Goal: Transaction & Acquisition: Purchase product/service

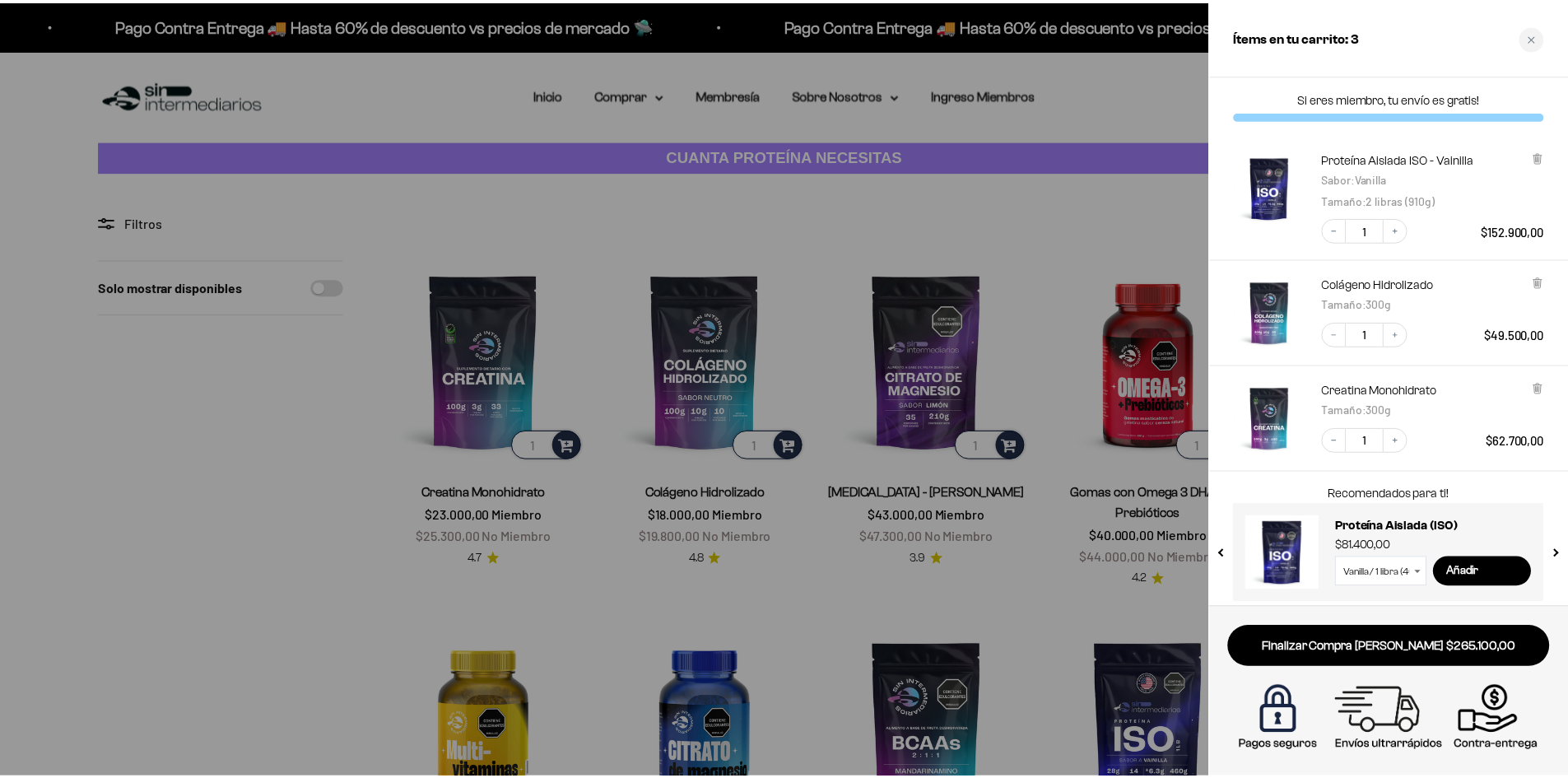
scroll to position [9, 0]
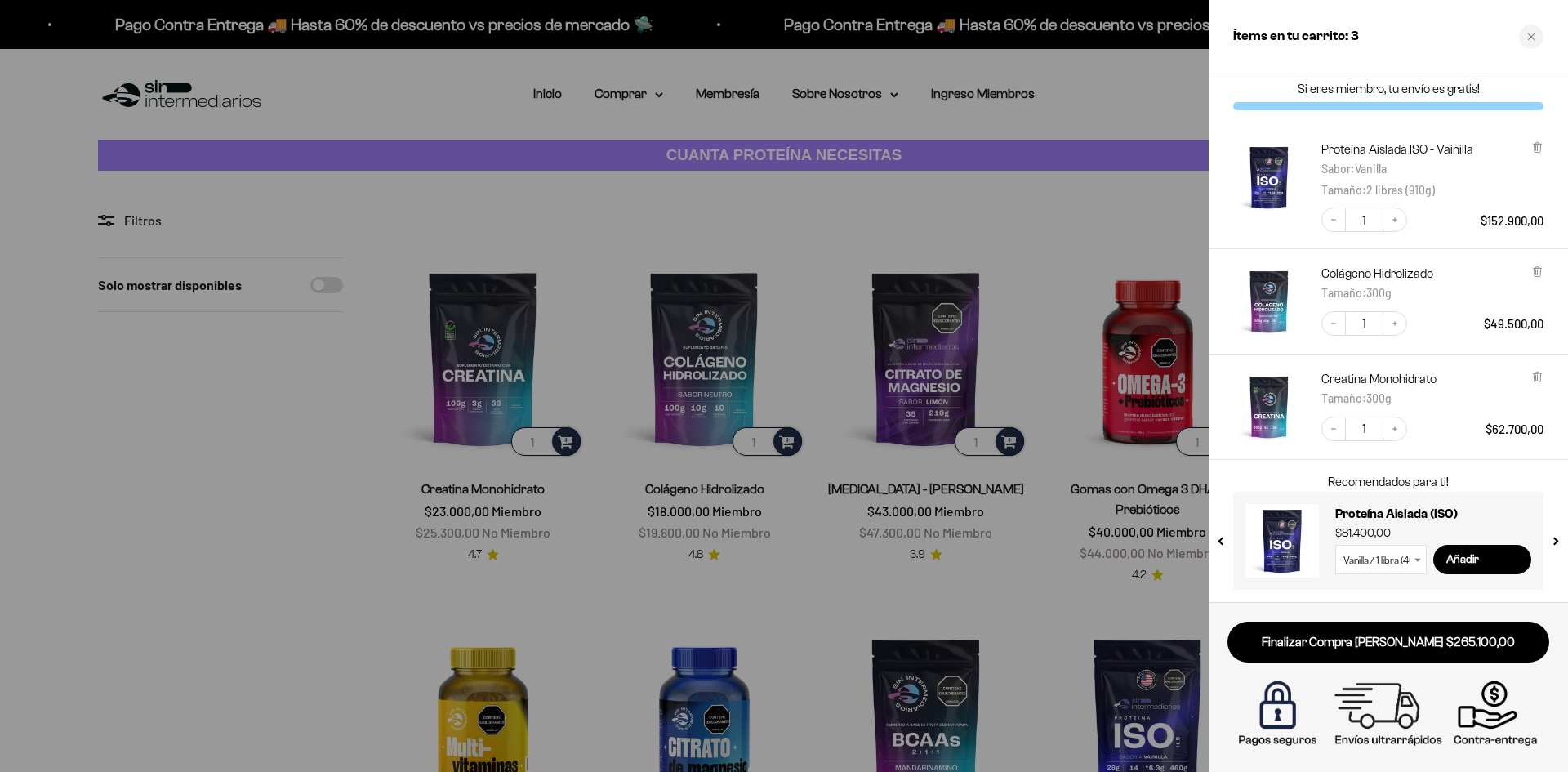
click at [1176, 690] on div at bounding box center [784, 386] width 1568 height 772
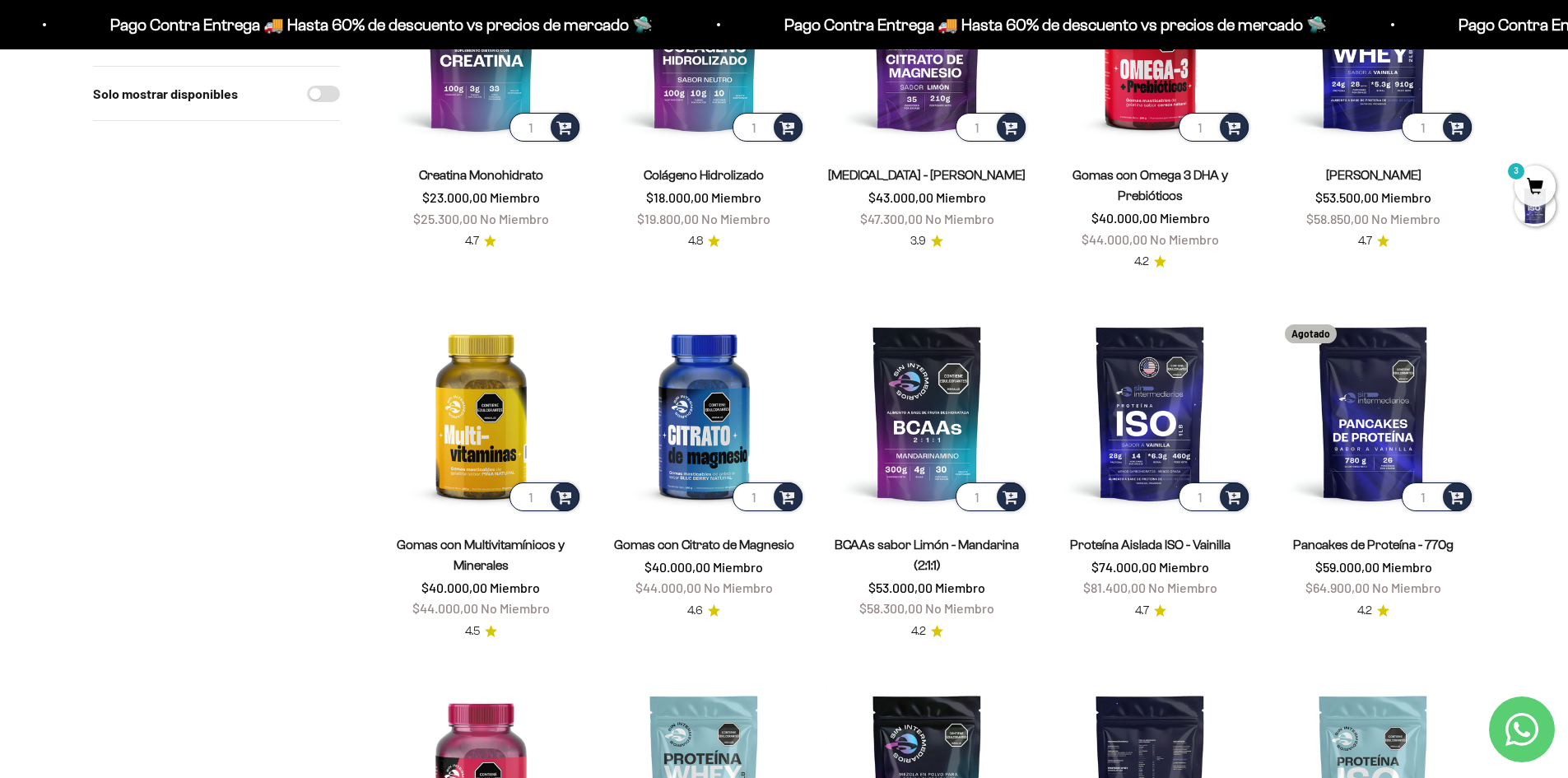
scroll to position [330, 0]
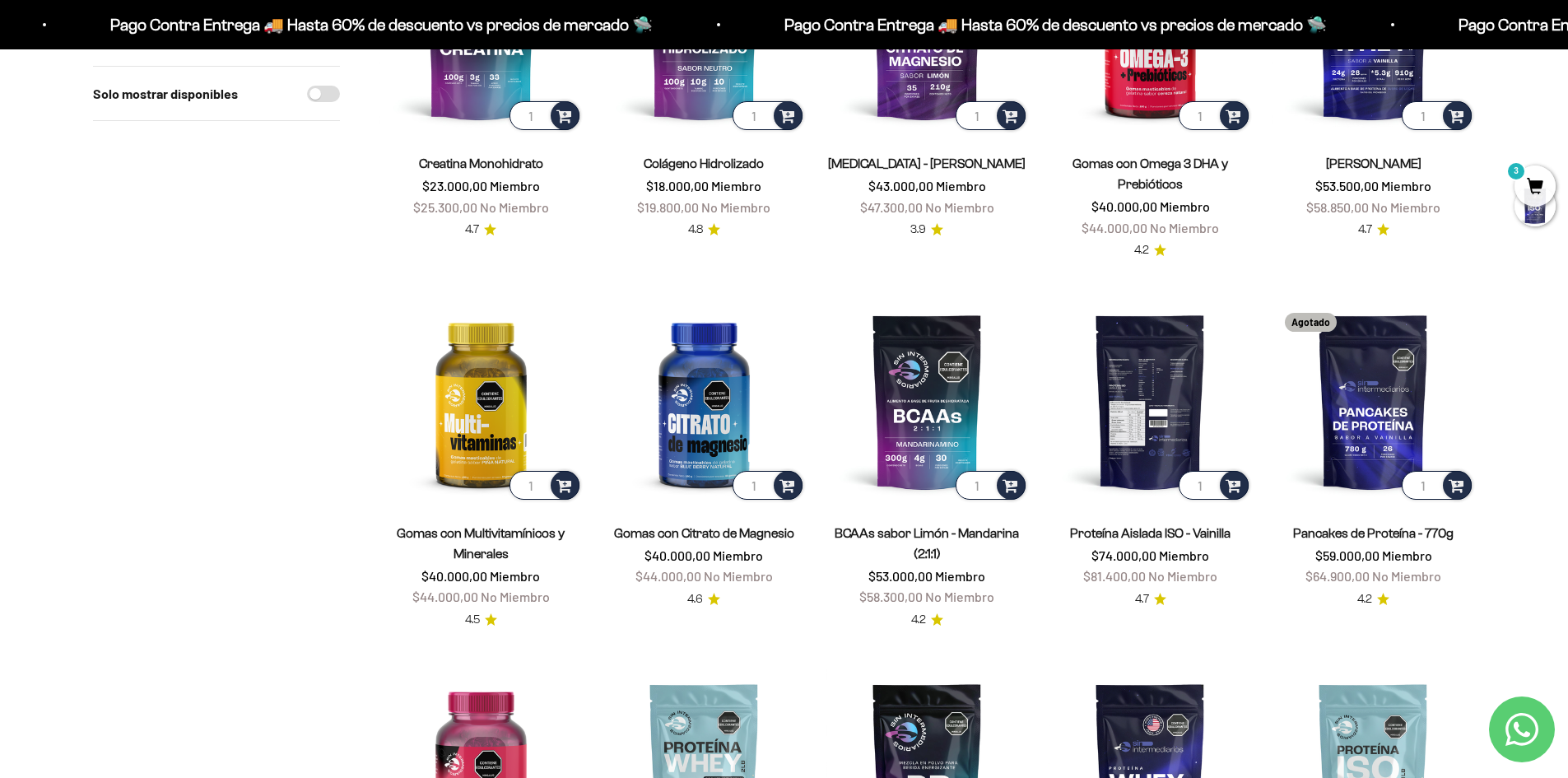
click at [1133, 421] on img at bounding box center [1149, 401] width 203 height 203
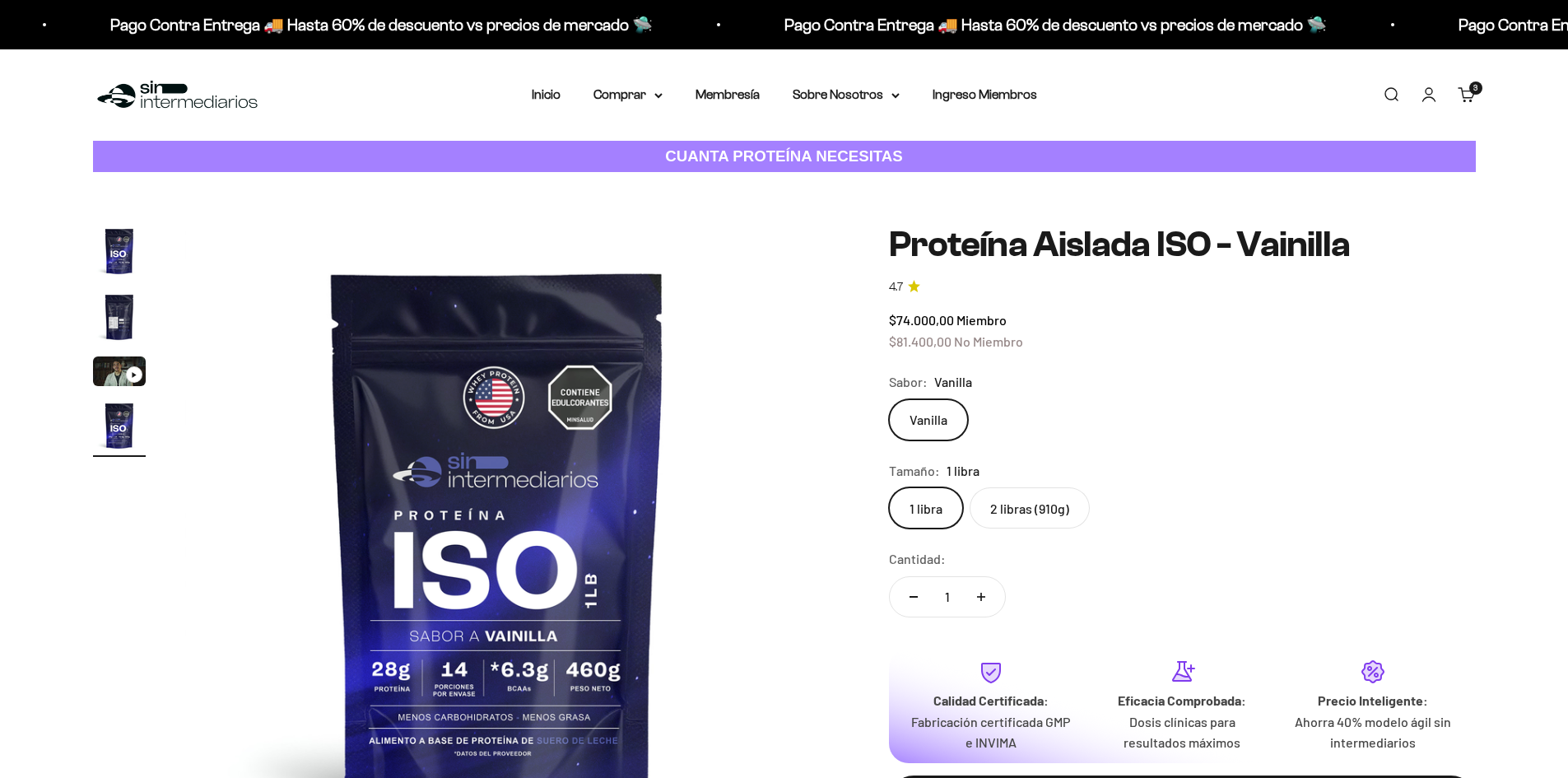
scroll to position [0, 1933]
click at [110, 324] on img "Ir al artículo 2" at bounding box center [120, 317] width 53 height 53
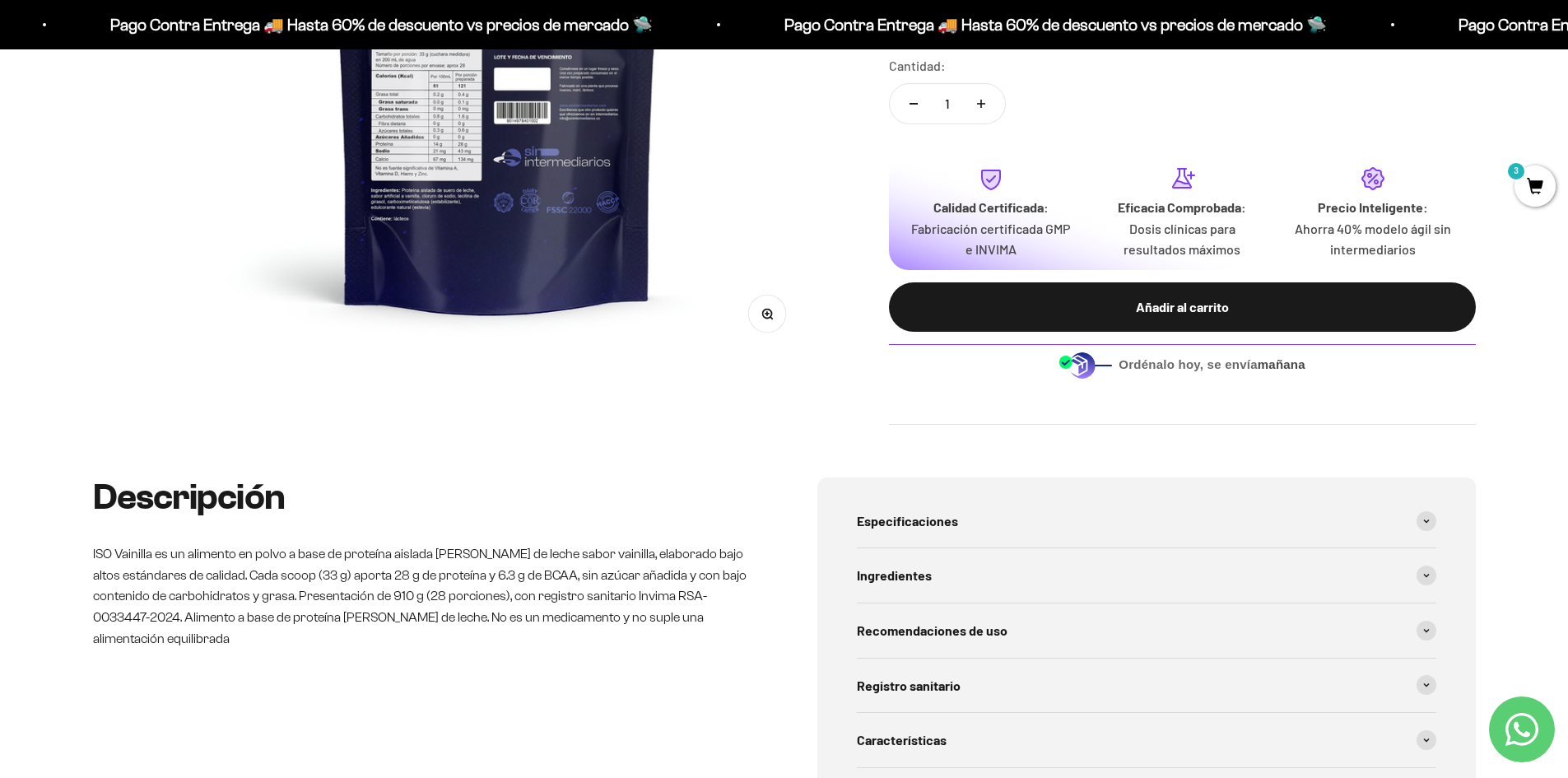
scroll to position [494, 0]
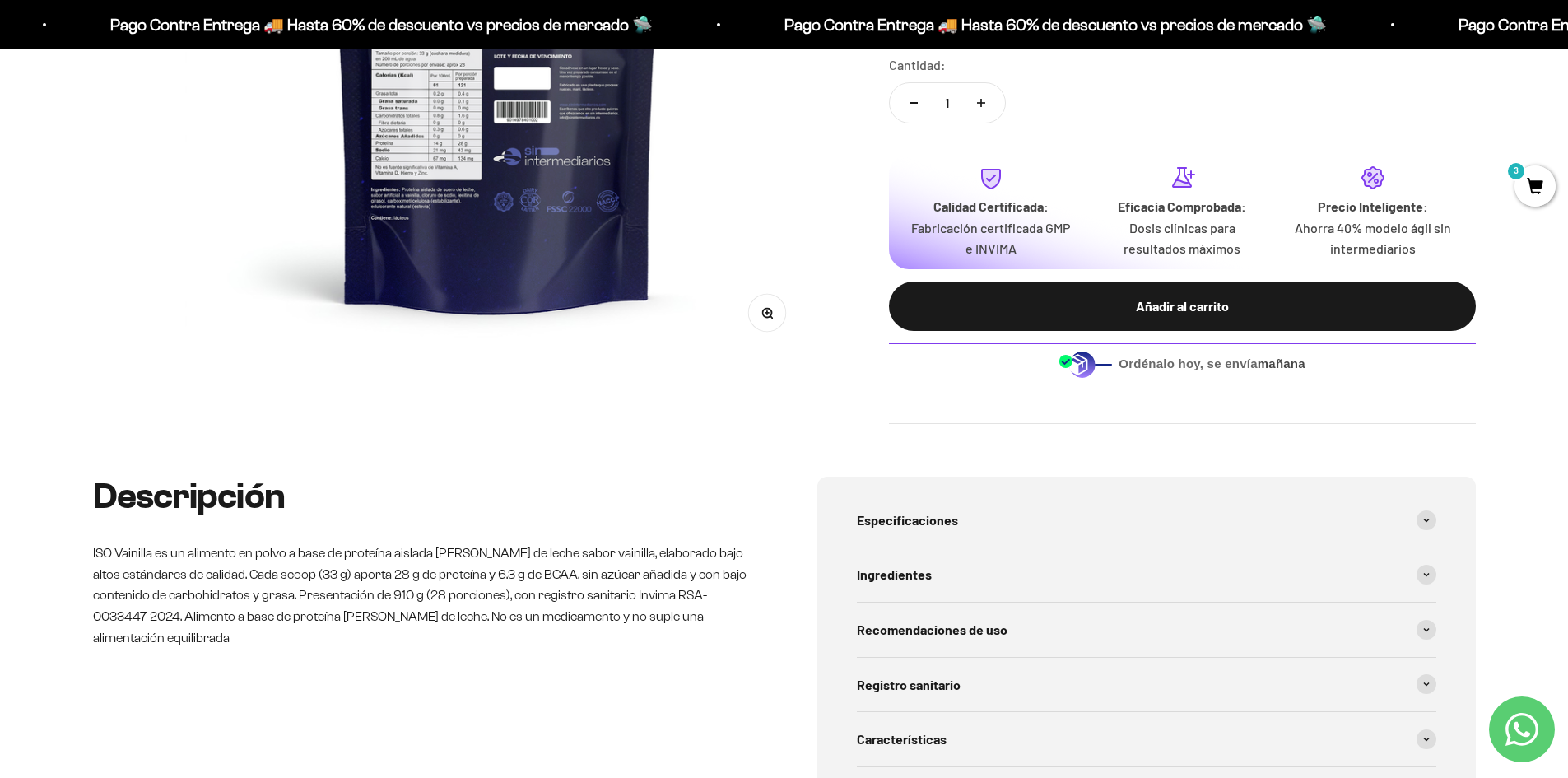
click at [772, 315] on icon "button" at bounding box center [766, 313] width 11 height 11
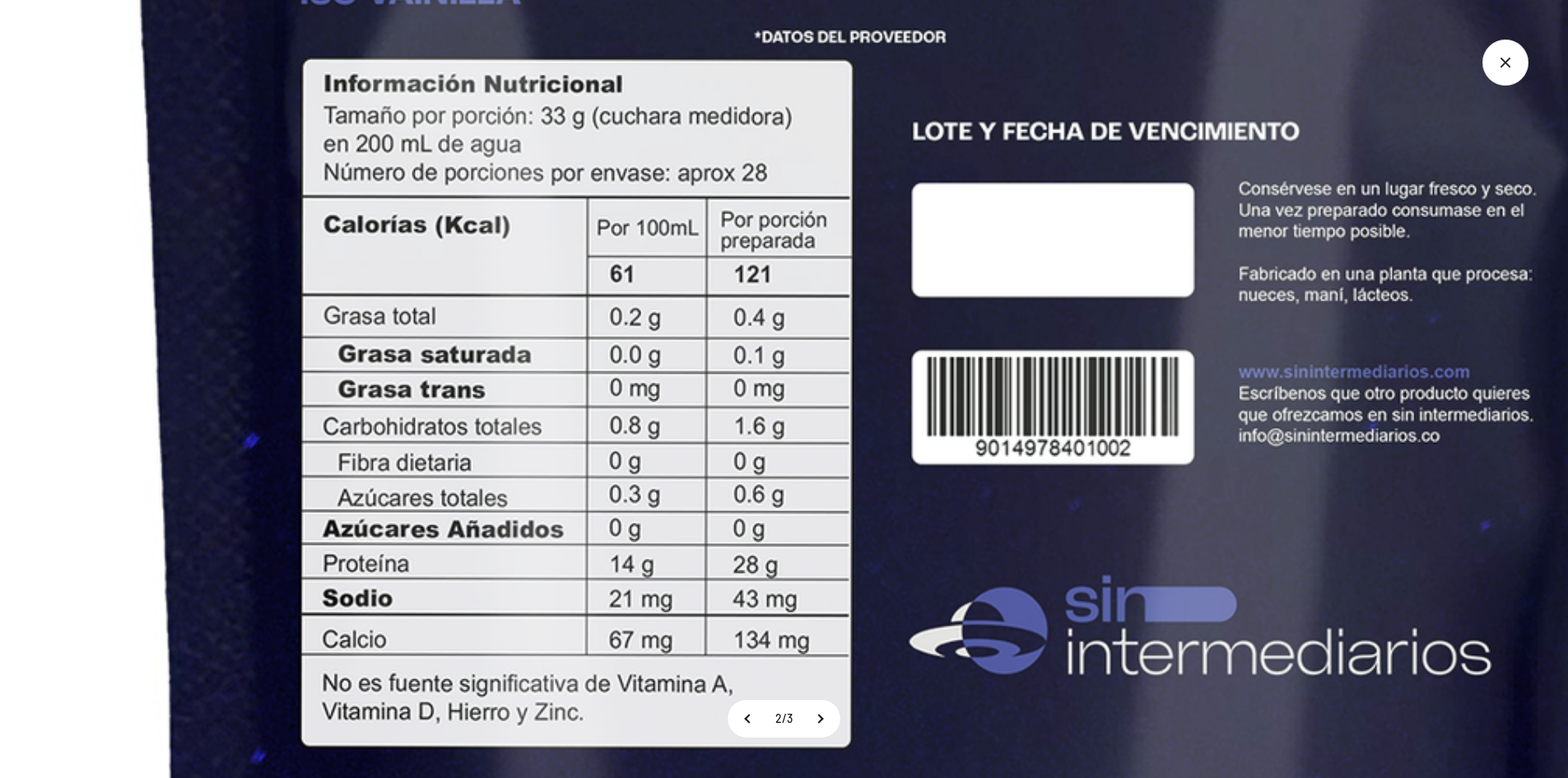
click at [1497, 69] on icon "Cerrar galería" at bounding box center [1506, 62] width 46 height 46
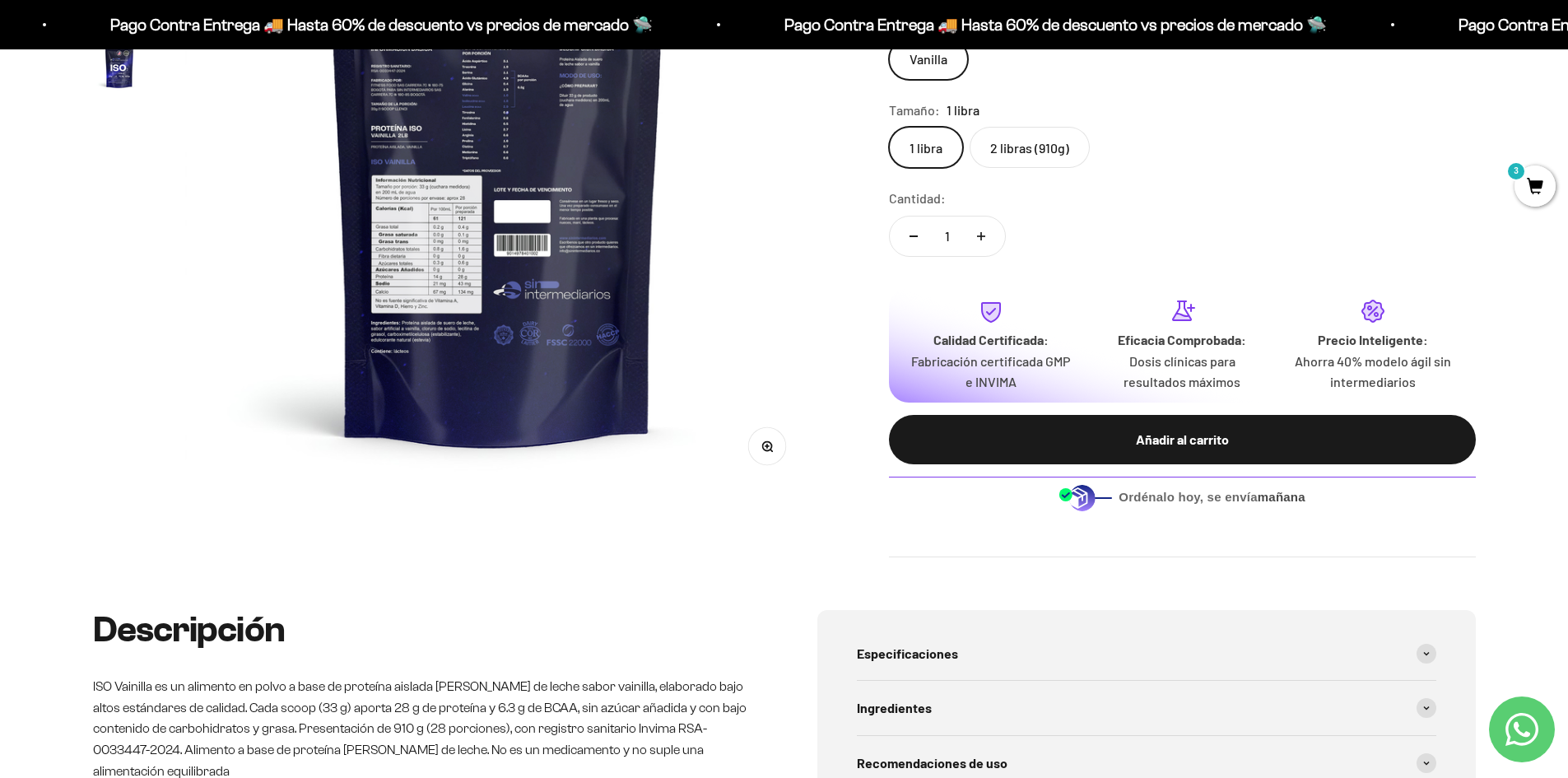
scroll to position [82, 0]
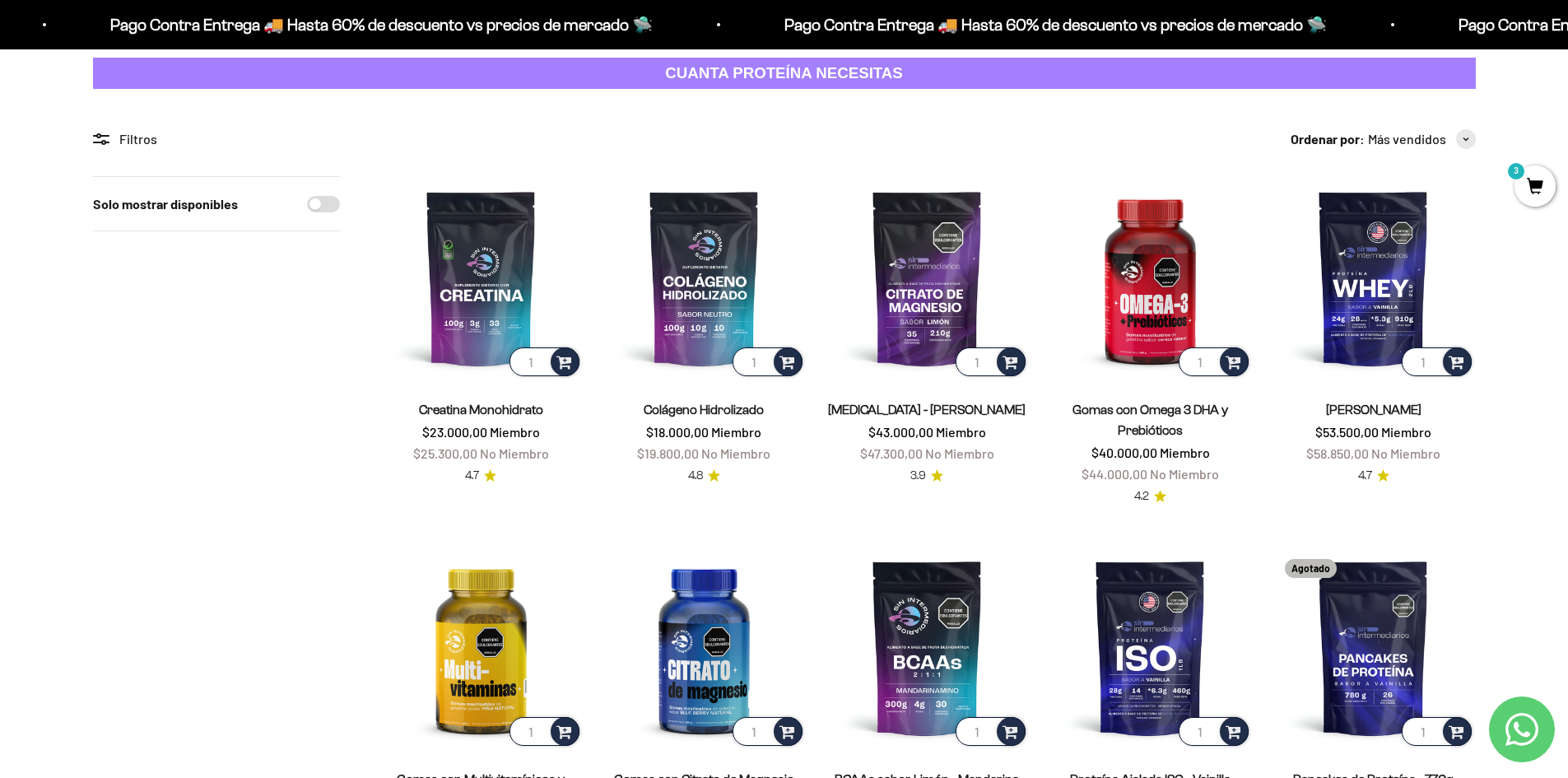
scroll to position [82, 0]
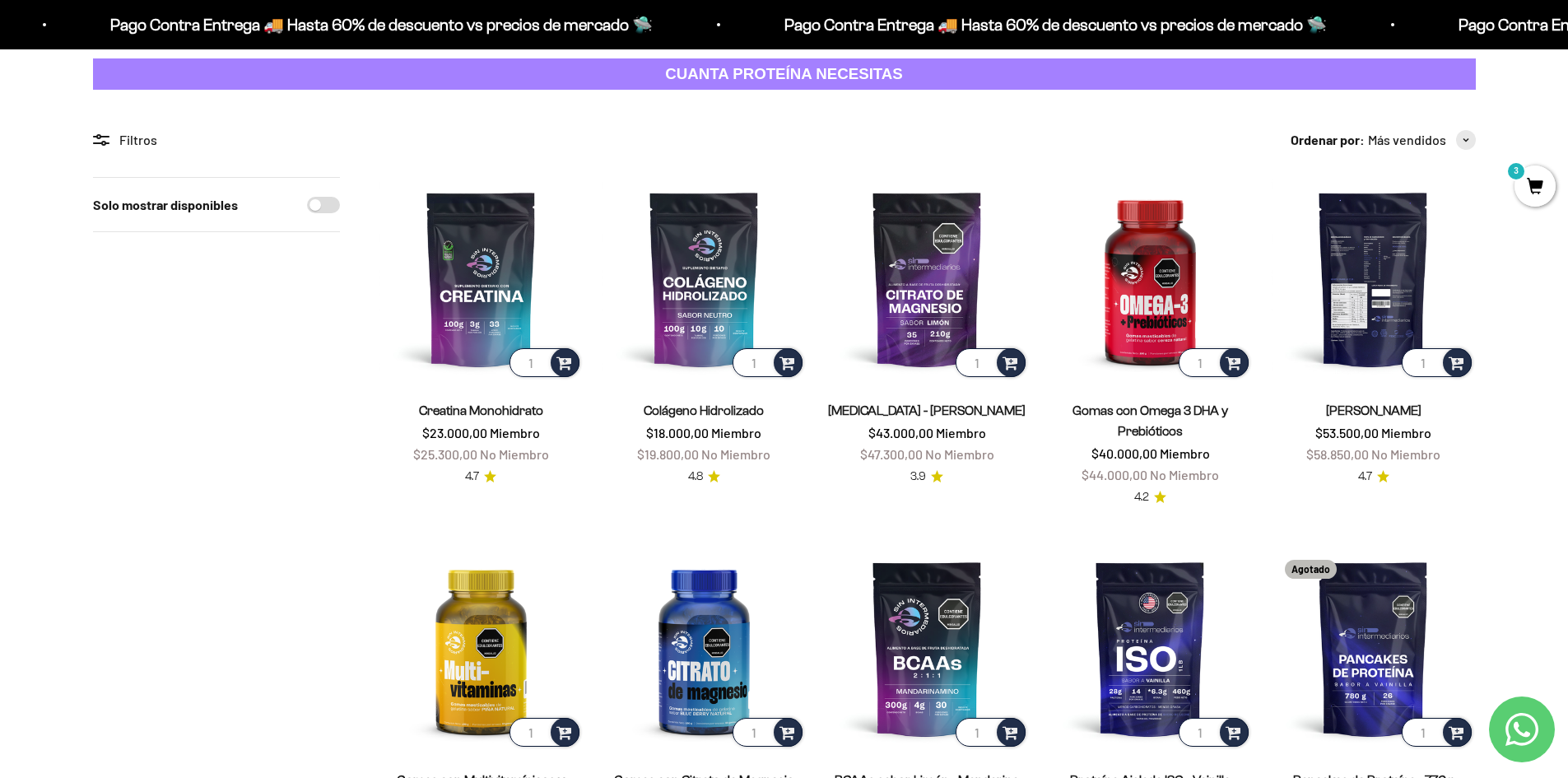
click at [1380, 281] on img at bounding box center [1372, 278] width 203 height 203
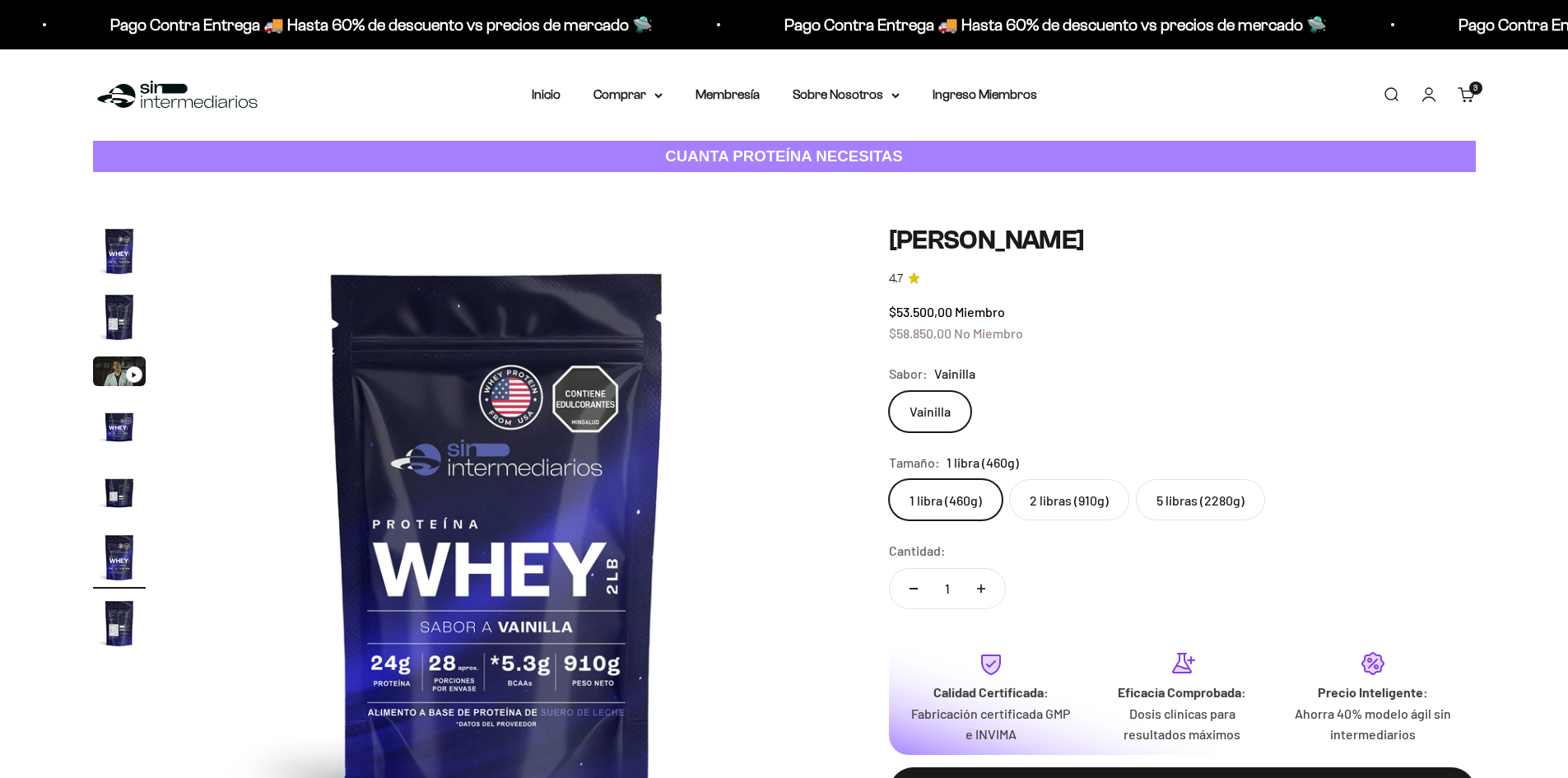
scroll to position [0, 3222]
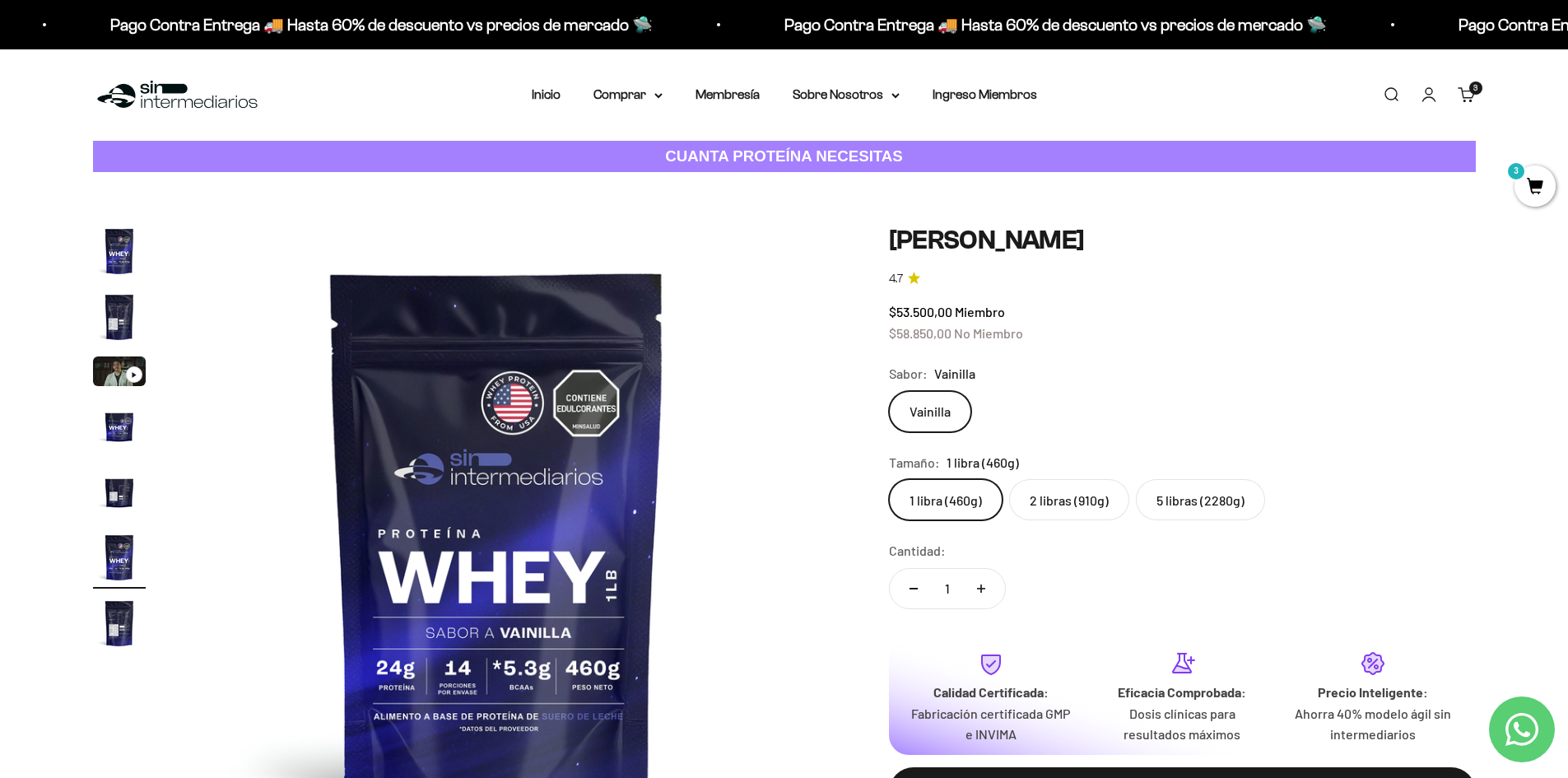
click at [131, 376] on icon "Ir al artículo 3" at bounding box center [134, 375] width 6 height 8
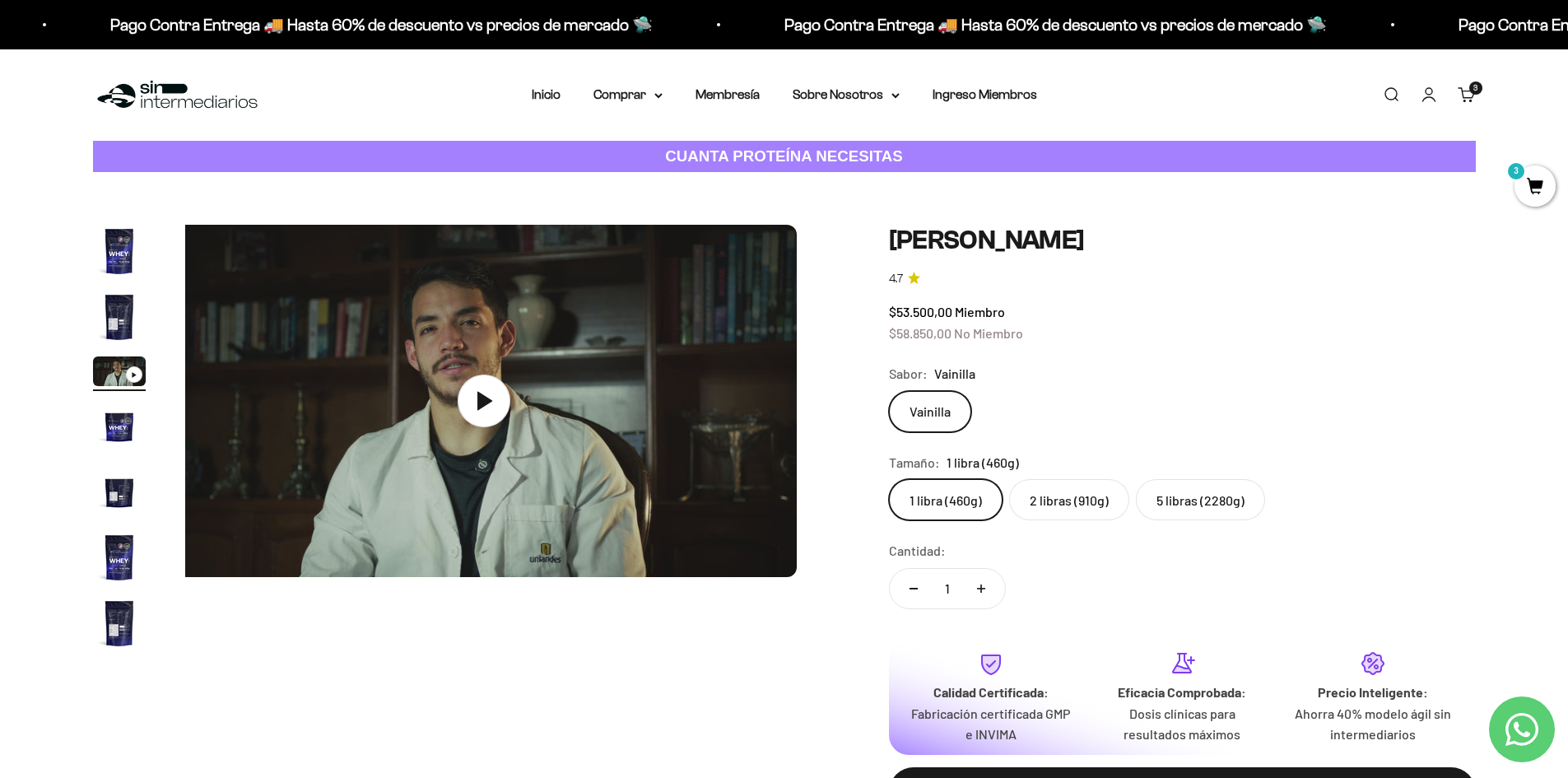
scroll to position [0, 1289]
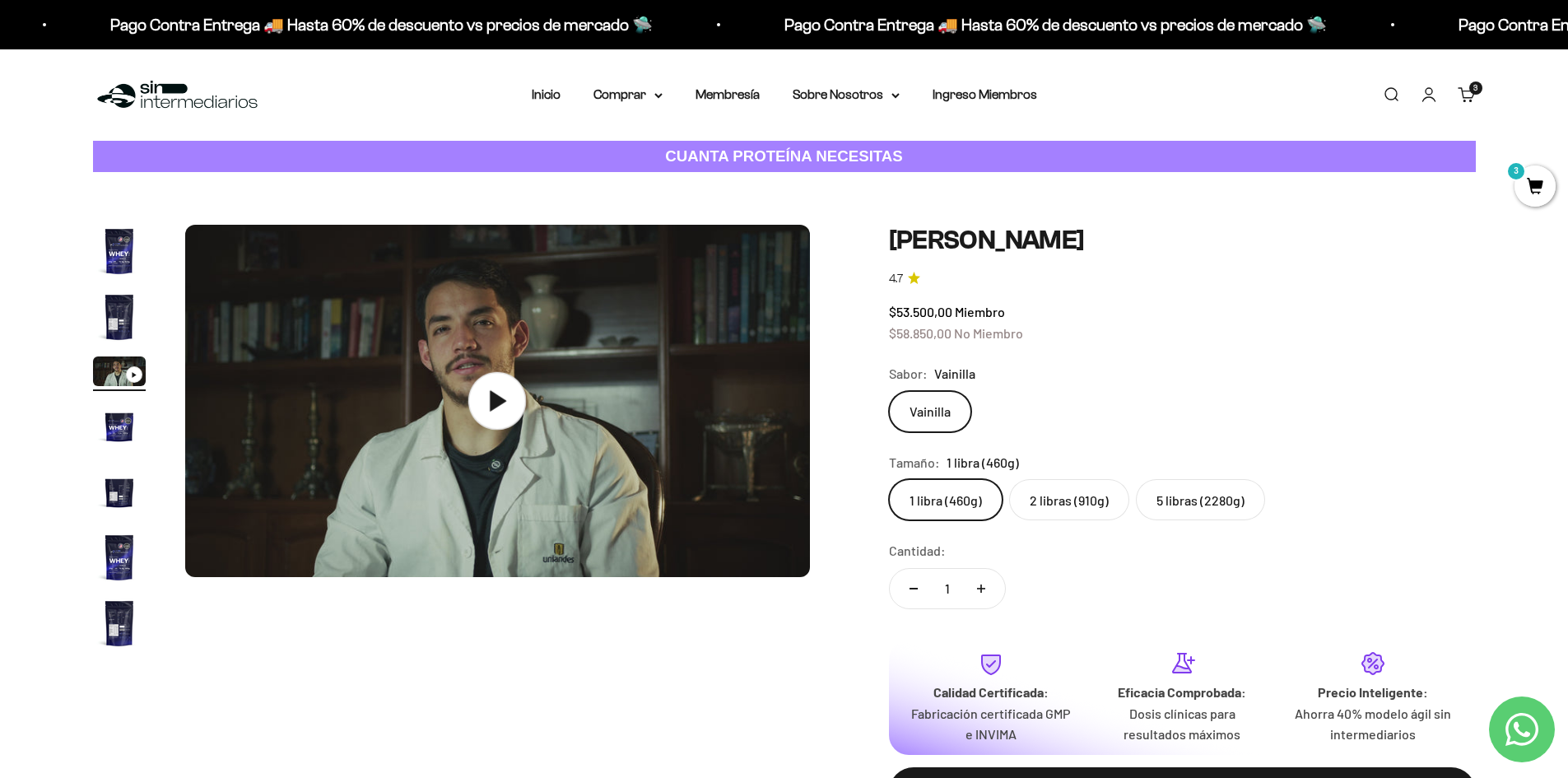
click at [485, 399] on icon at bounding box center [496, 401] width 57 height 57
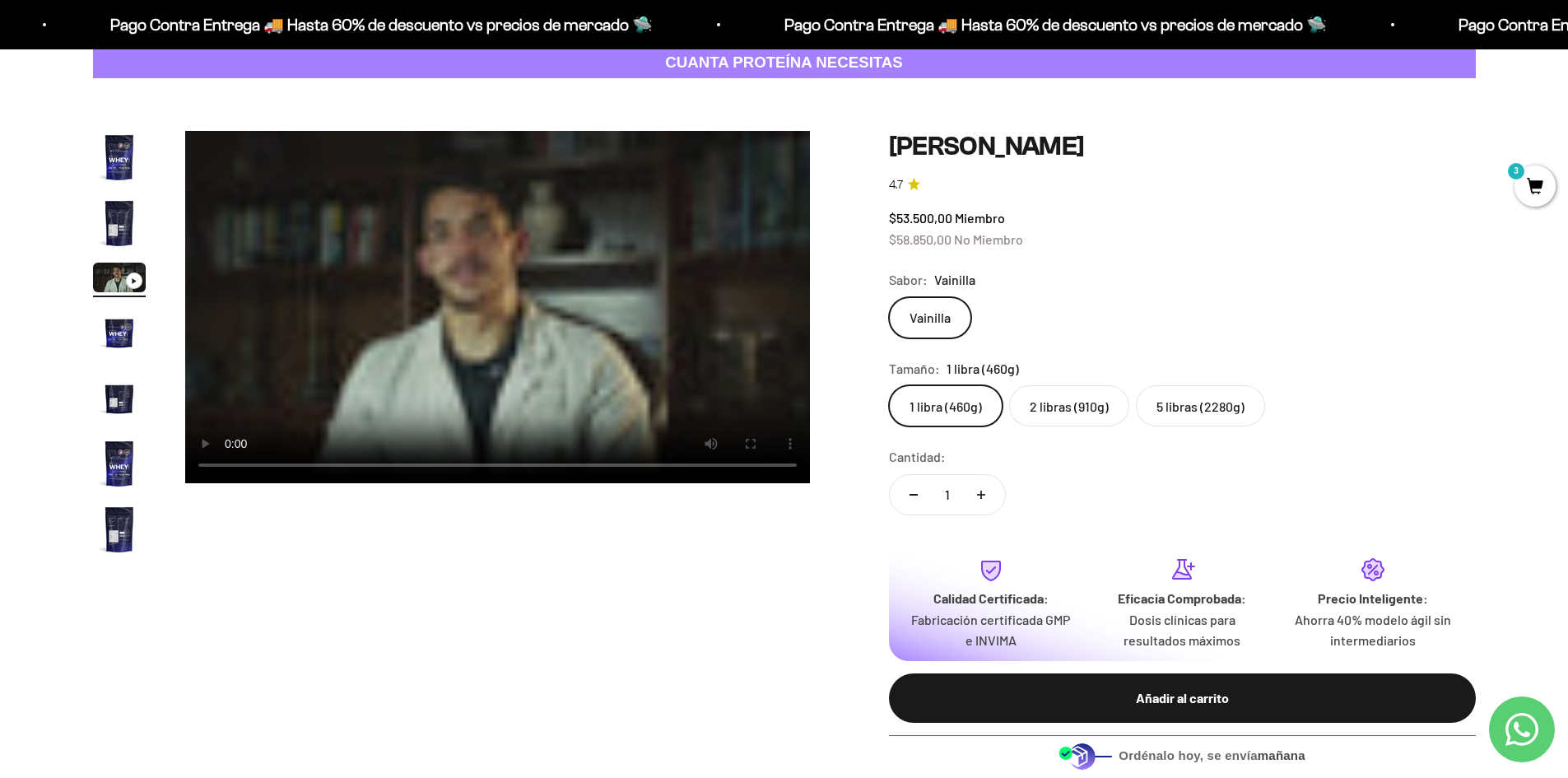
scroll to position [74, 0]
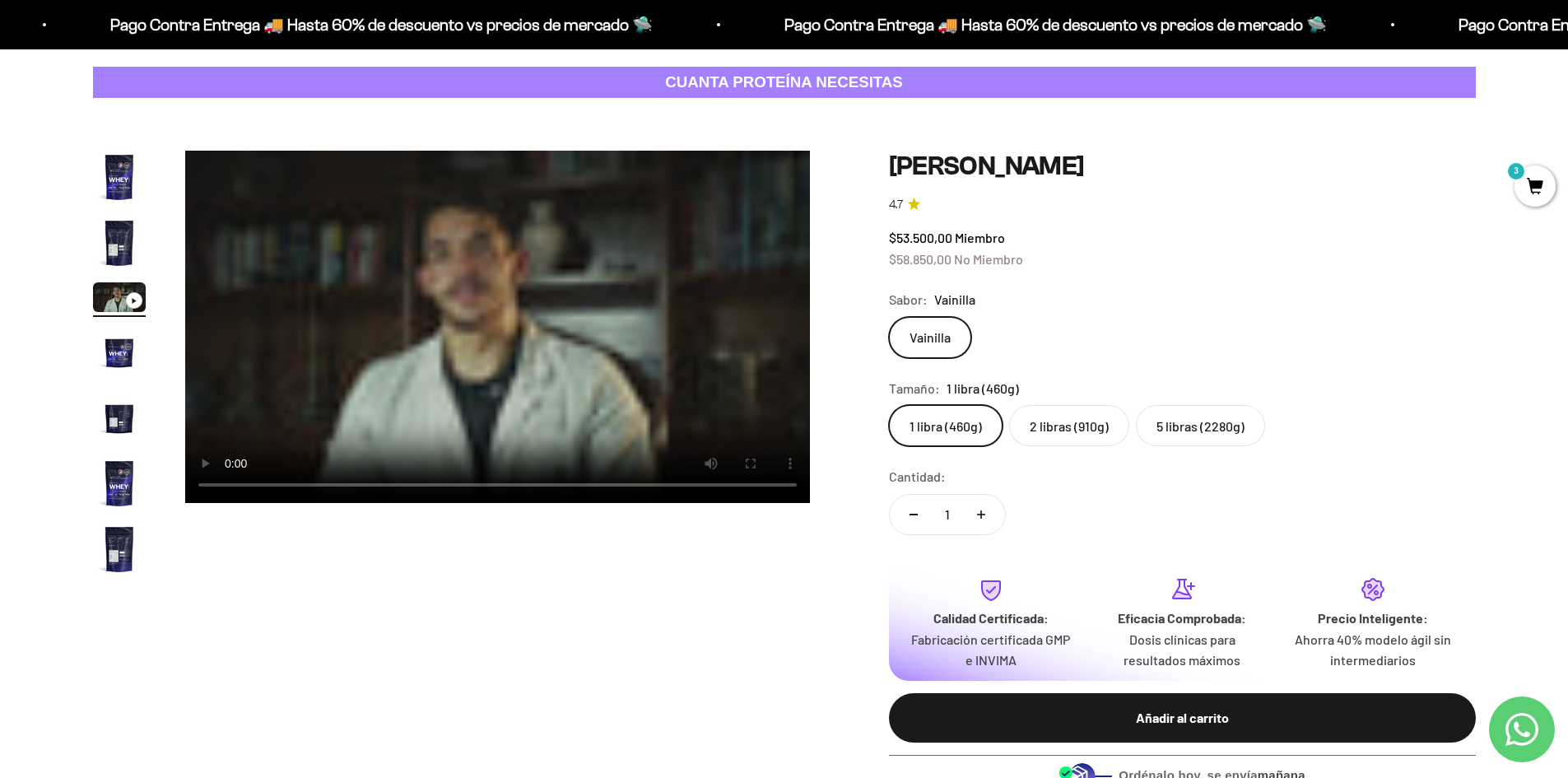
click at [131, 251] on img "Ir al artículo 2" at bounding box center [120, 243] width 53 height 53
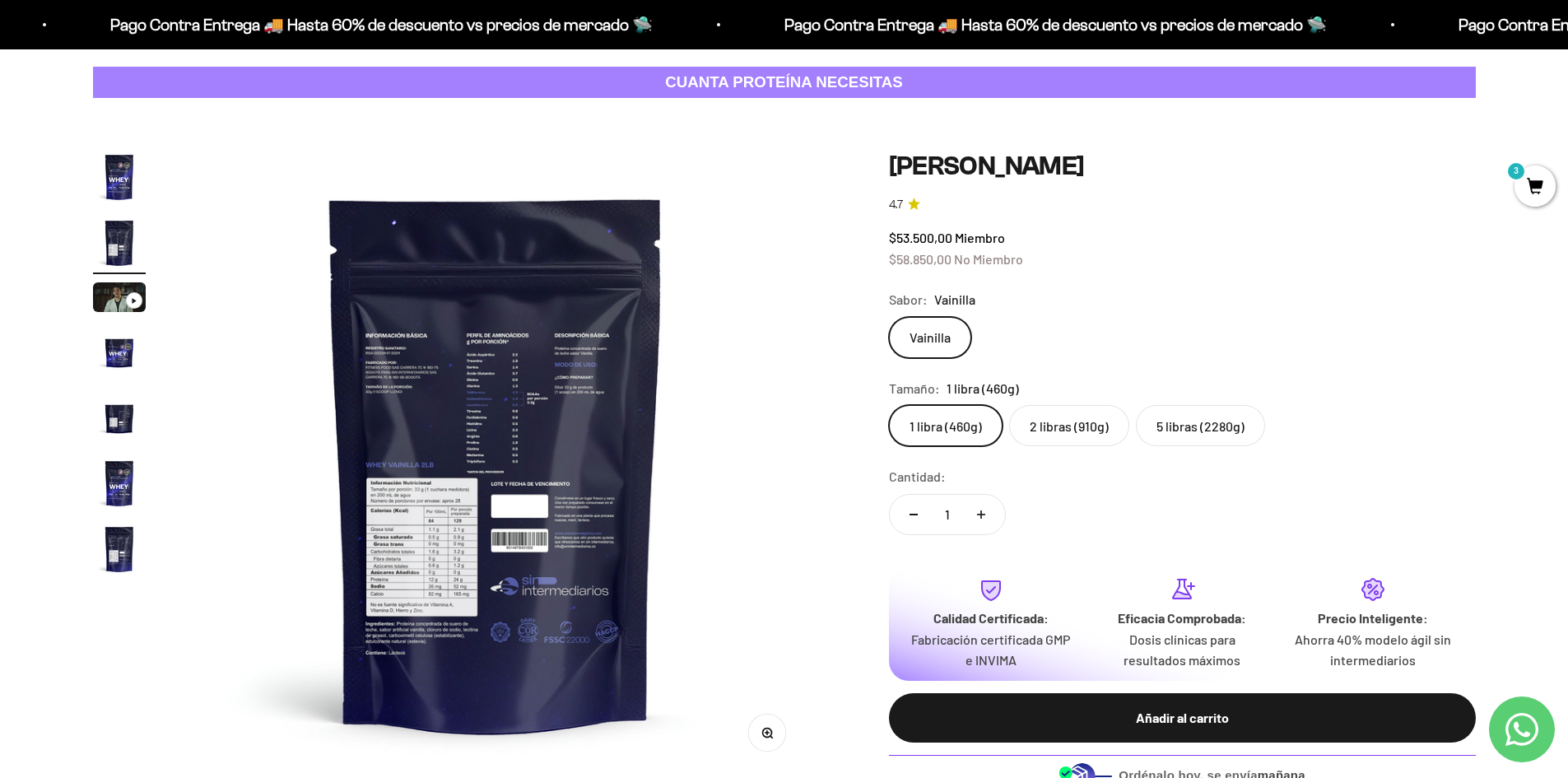
scroll to position [0, 644]
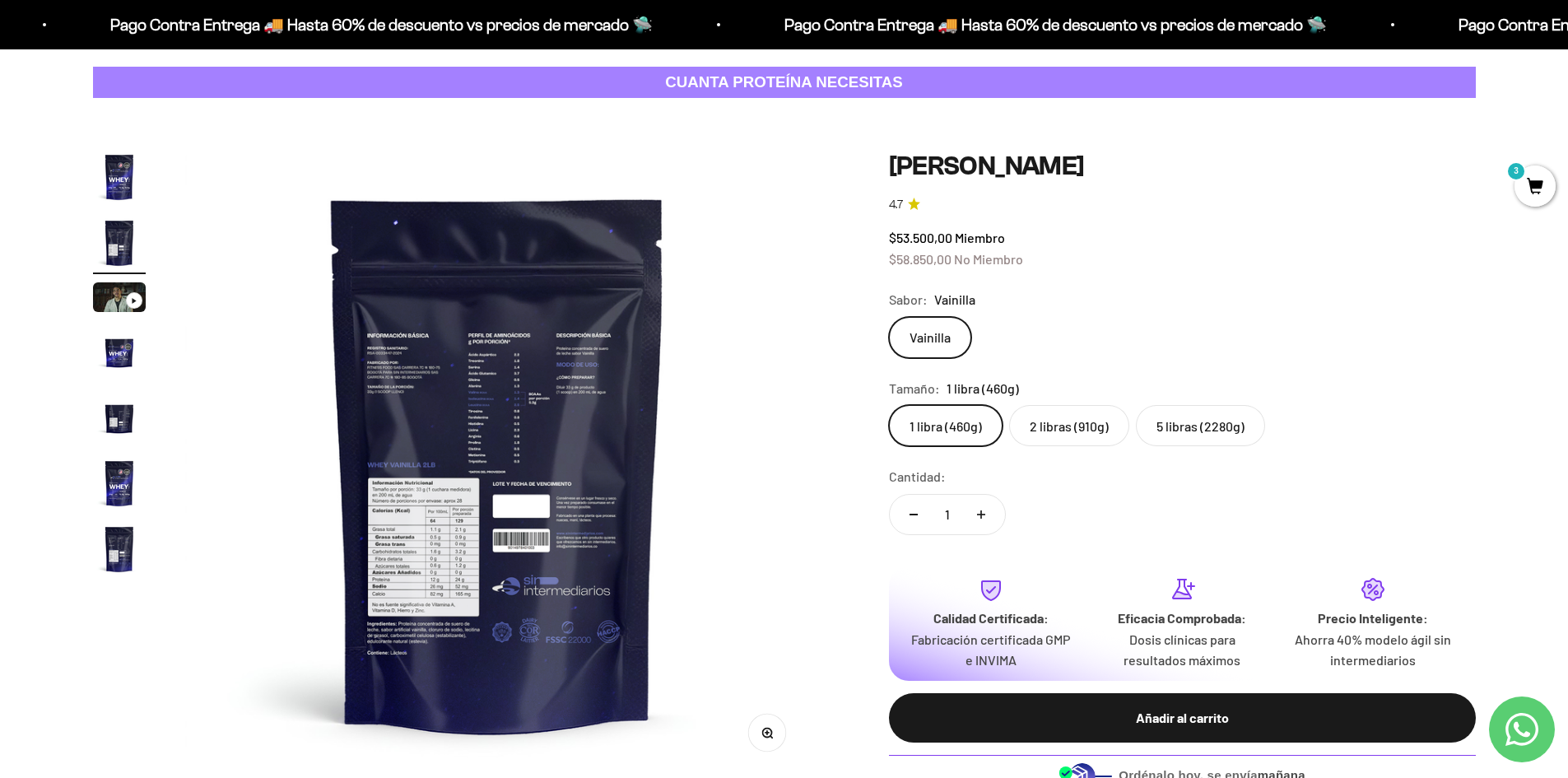
click at [766, 735] on icon "button" at bounding box center [766, 733] width 11 height 11
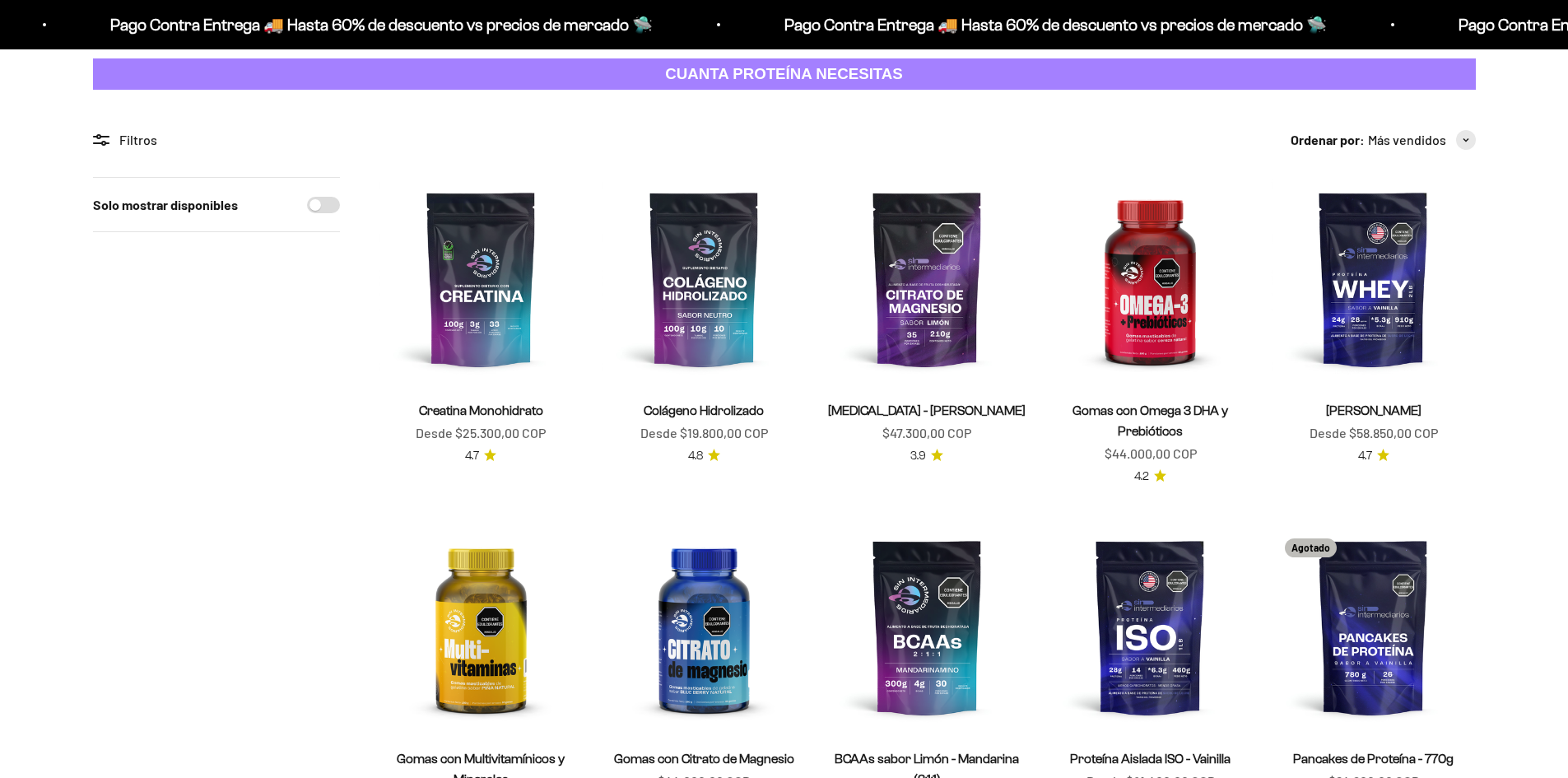
scroll to position [82, 0]
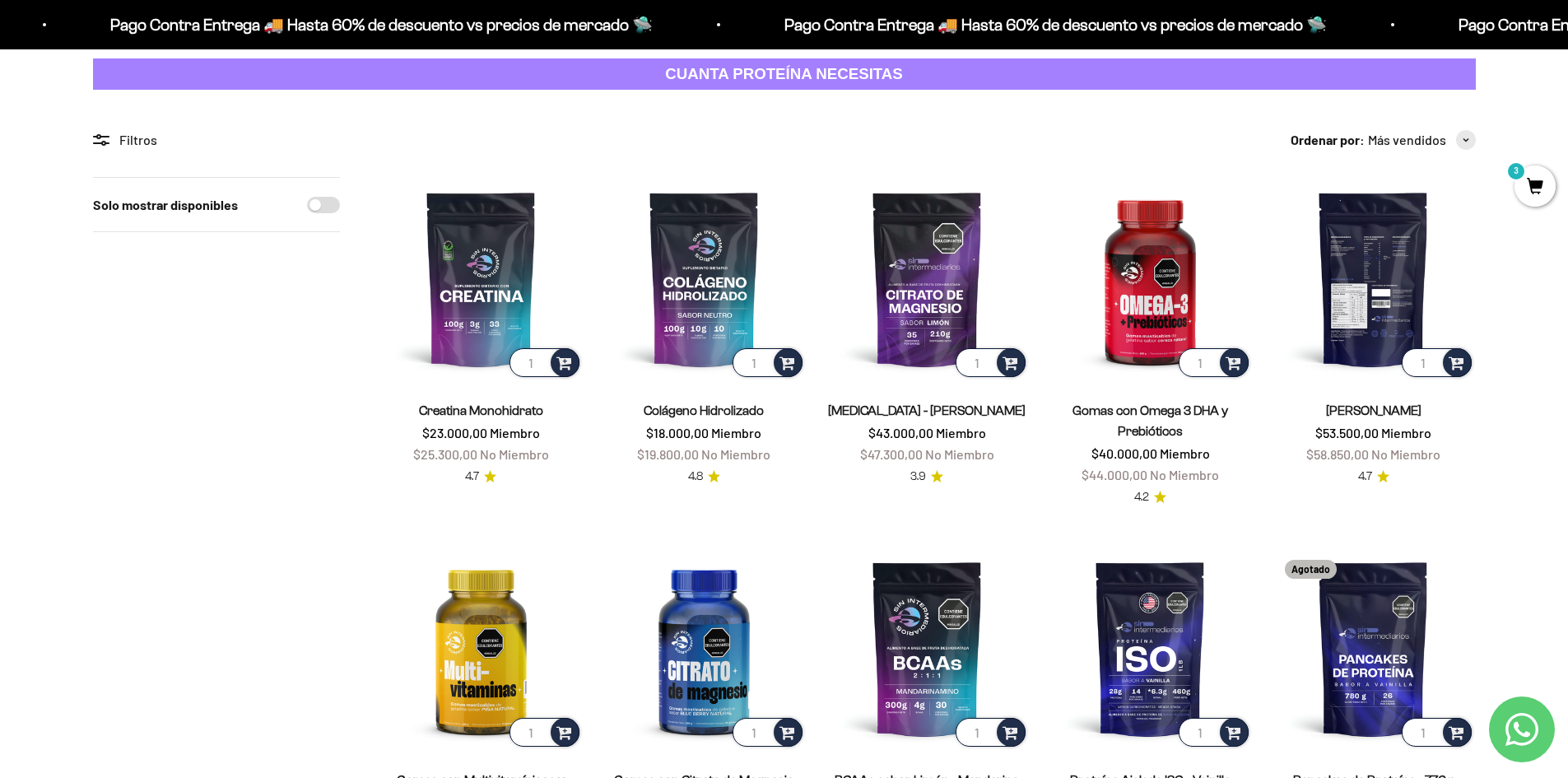
click at [1348, 306] on img at bounding box center [1372, 278] width 203 height 203
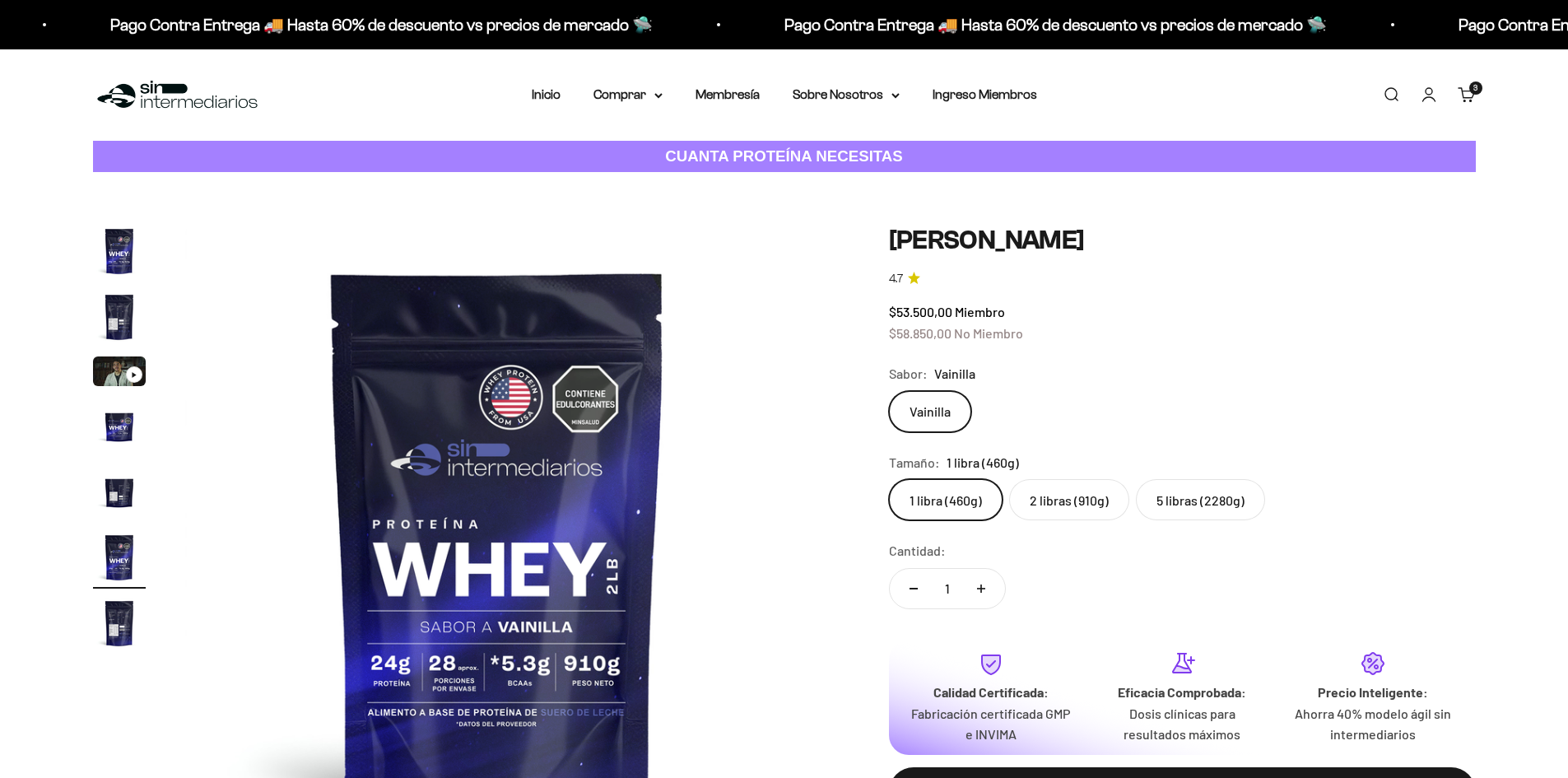
scroll to position [0, 3222]
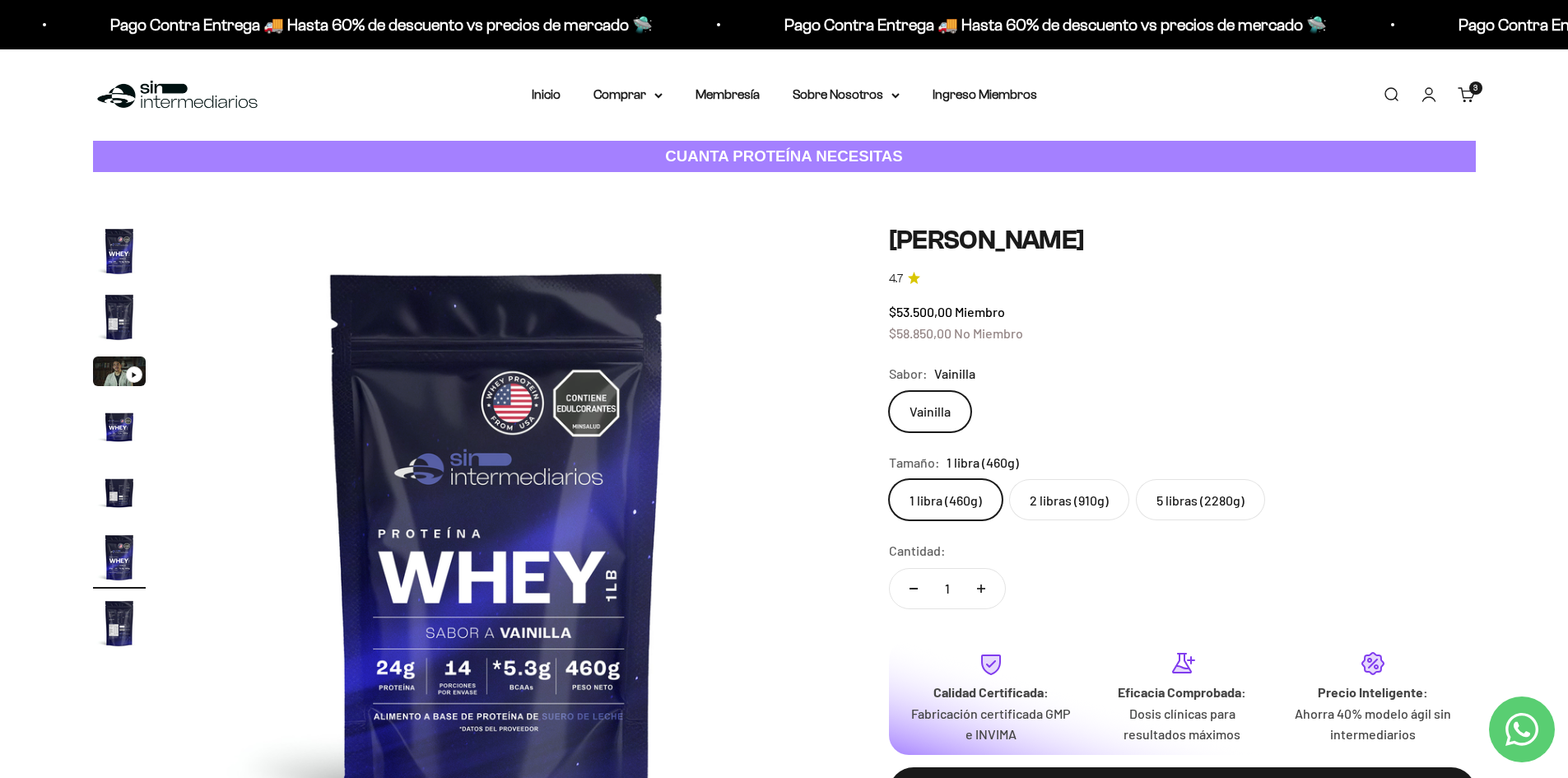
click at [109, 373] on img "Ir al artículo 3" at bounding box center [120, 371] width 53 height 30
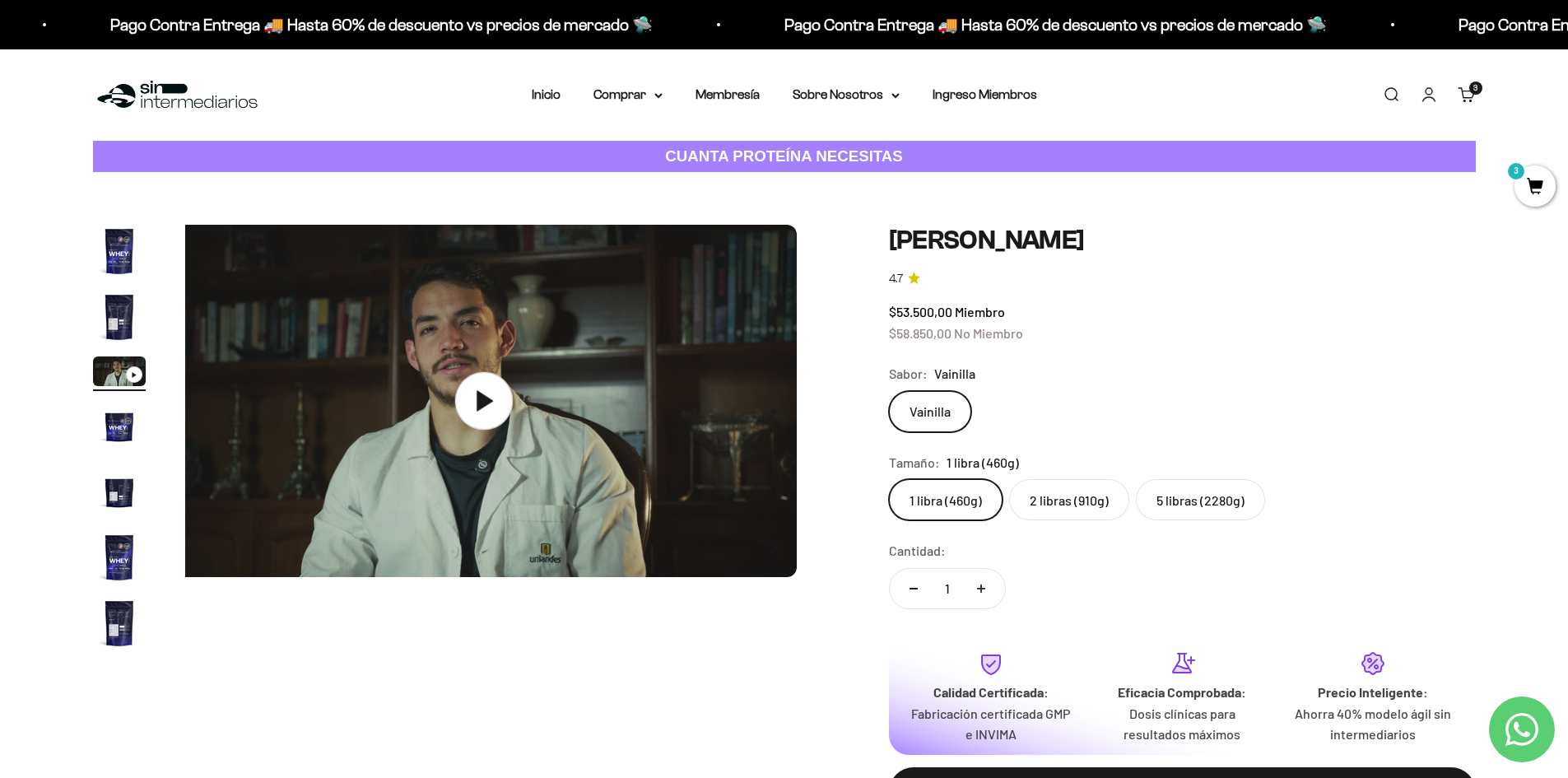
scroll to position [0, 1289]
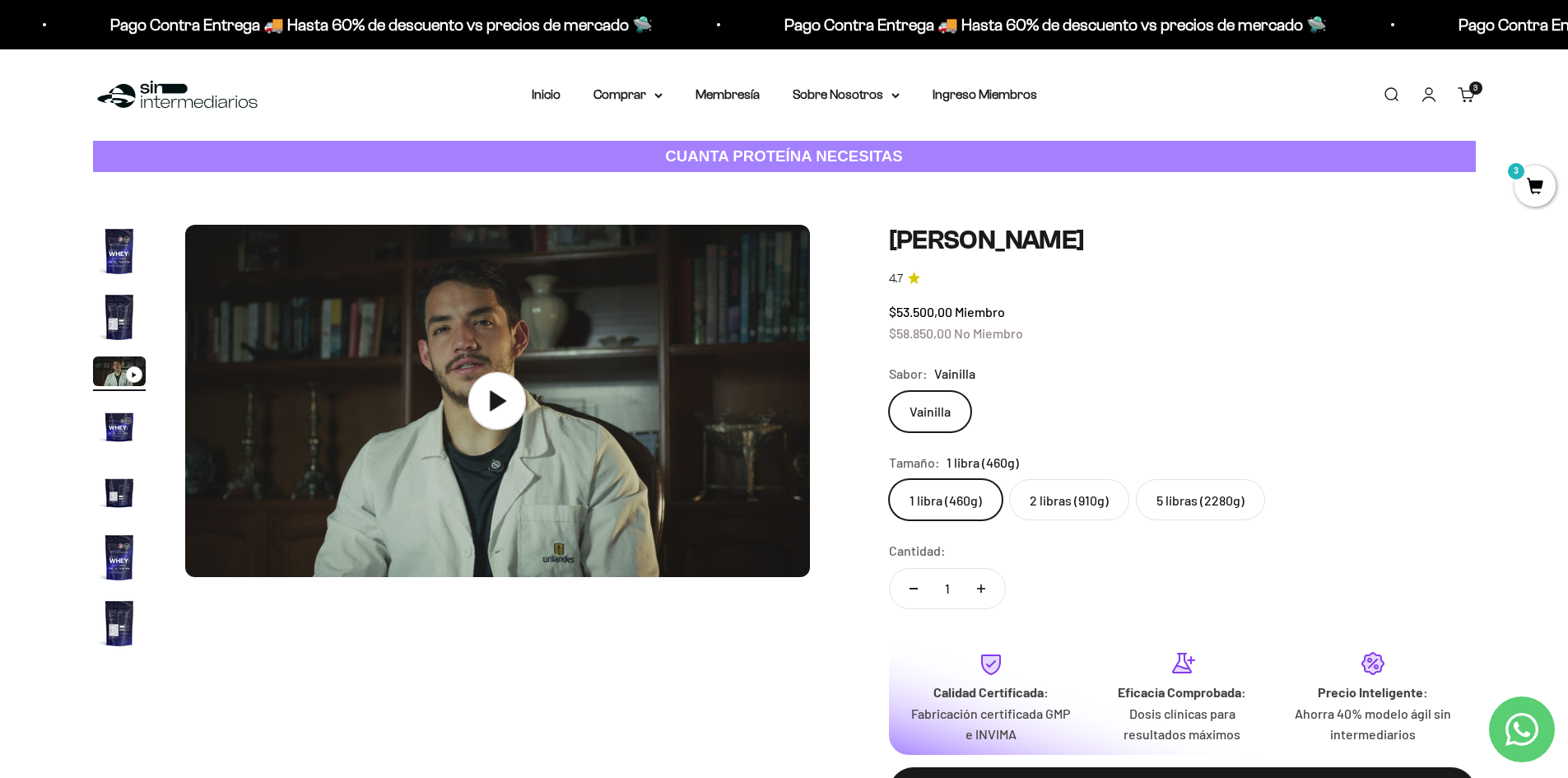
click at [488, 413] on icon at bounding box center [496, 401] width 57 height 57
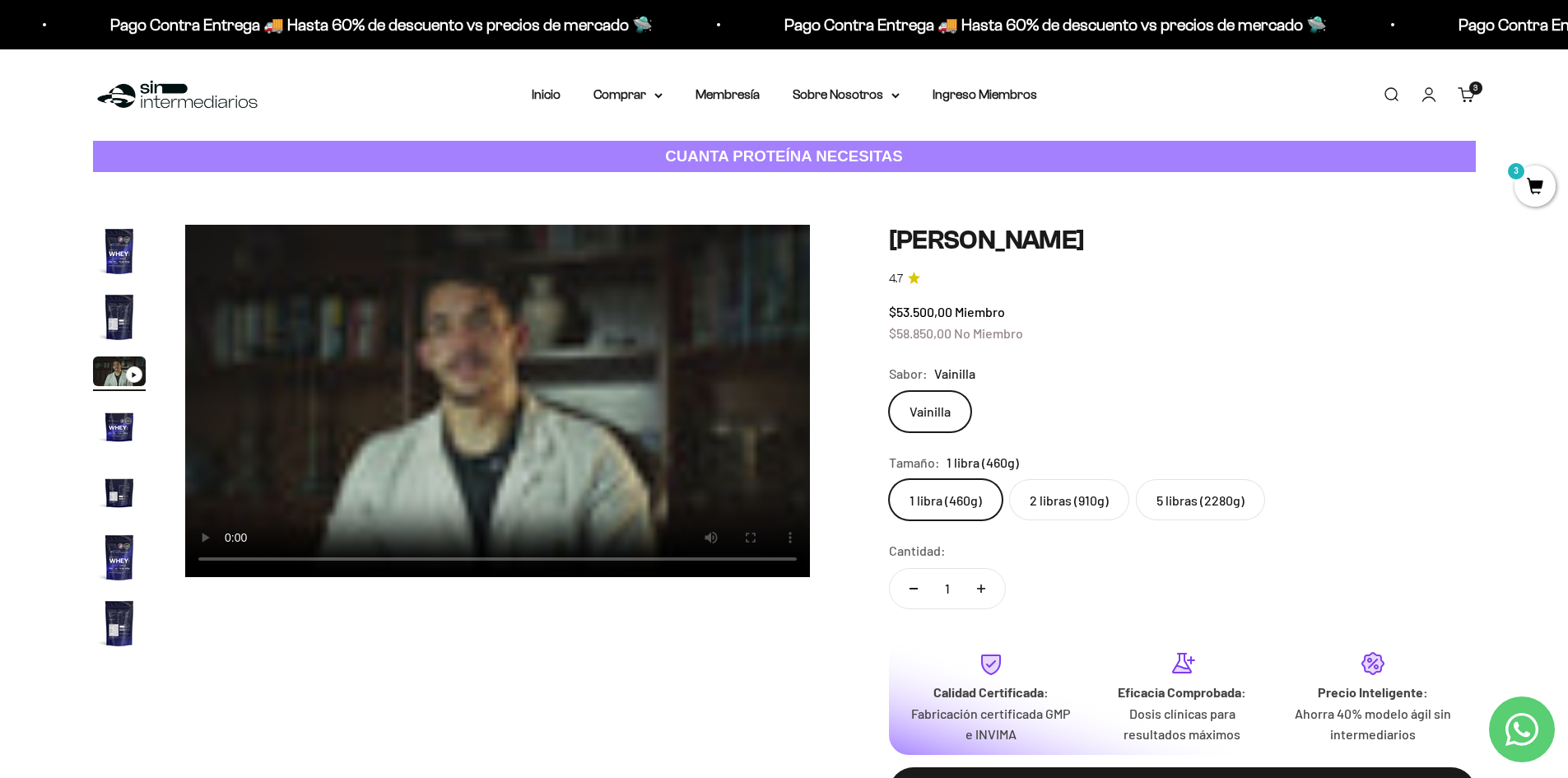
click at [500, 466] on video "Proteína Whey - Vainilla" at bounding box center [497, 400] width 625 height 352
click at [118, 302] on img "Ir al artículo 2" at bounding box center [120, 317] width 53 height 53
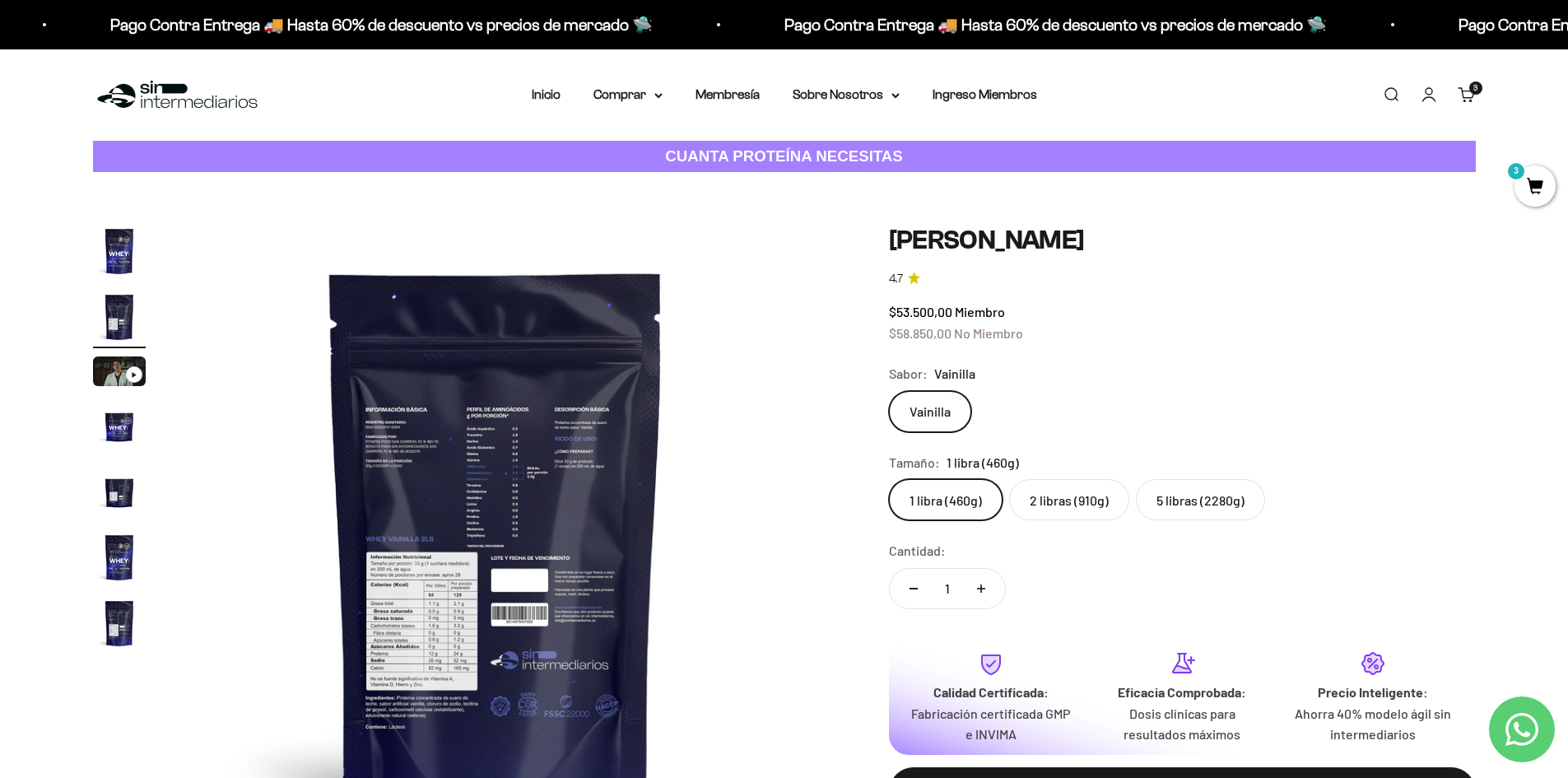
scroll to position [0, 644]
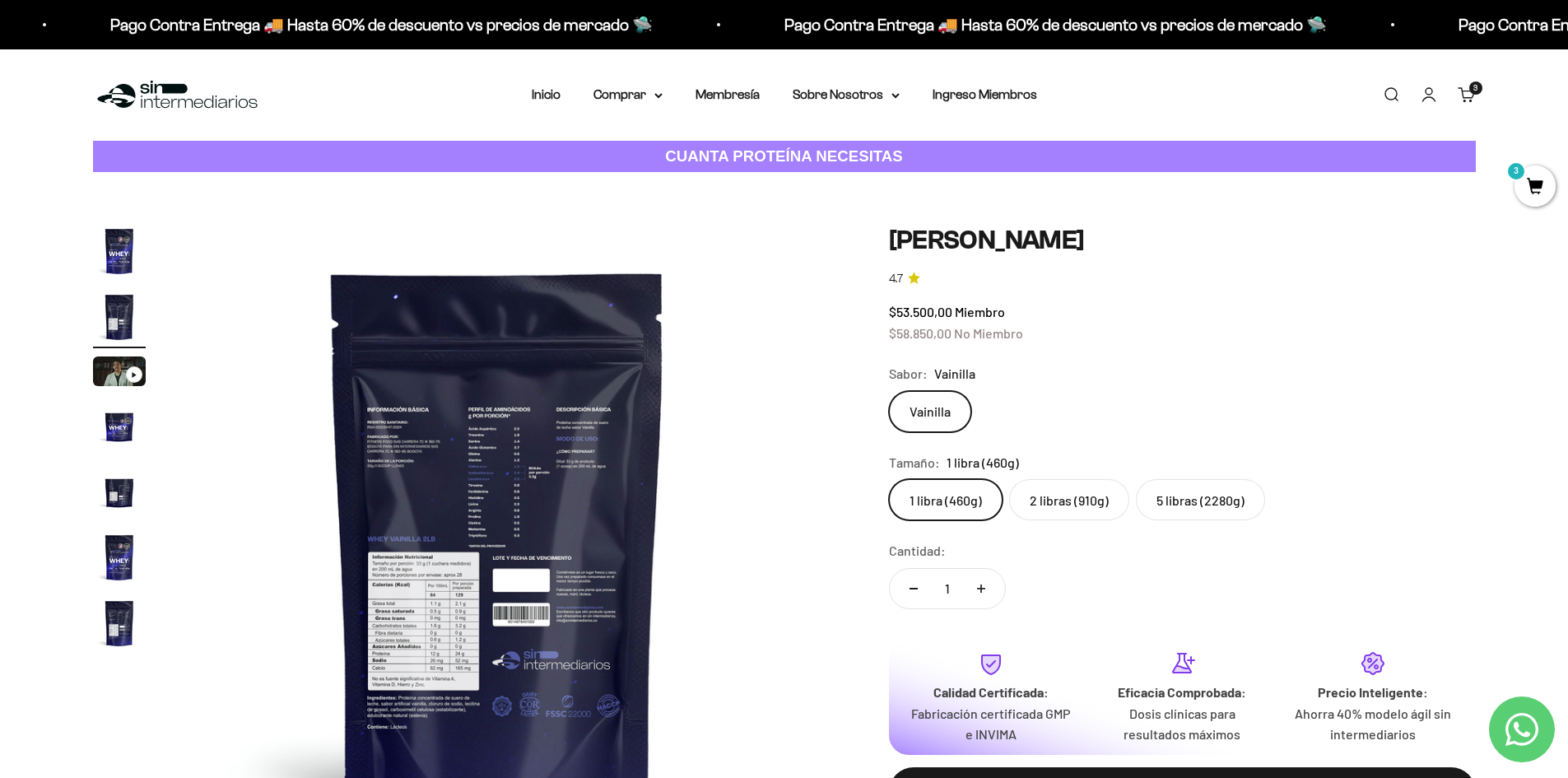
click at [1057, 493] on label "2 libras (910g)" at bounding box center [1069, 500] width 120 height 41
click at [888, 479] on input "2 libras (910g)" at bounding box center [888, 478] width 1 height 1
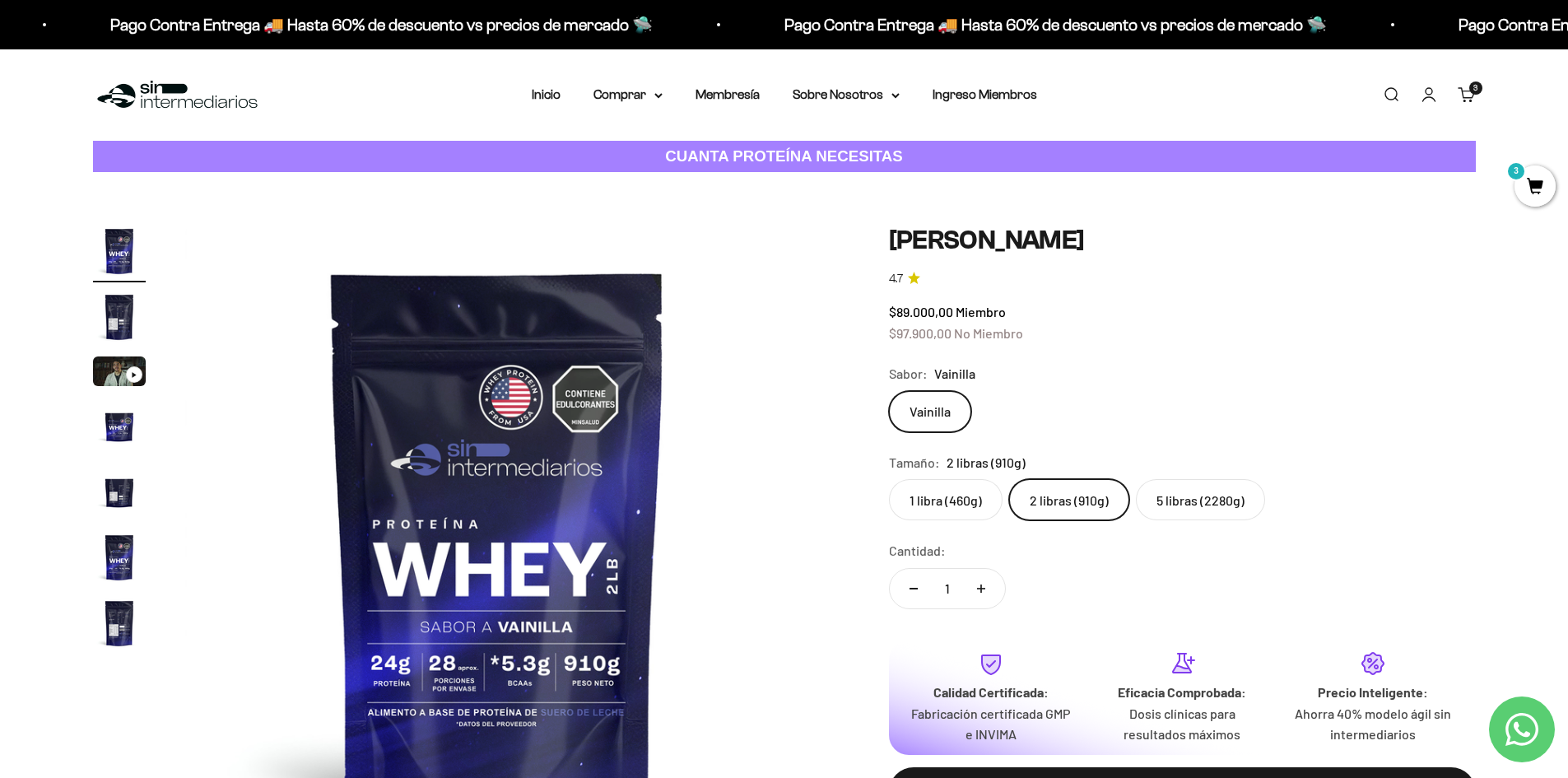
click at [1156, 510] on label "5 libras (2280g)" at bounding box center [1200, 500] width 129 height 41
click at [888, 479] on input "5 libras (2280g)" at bounding box center [888, 478] width 1 height 1
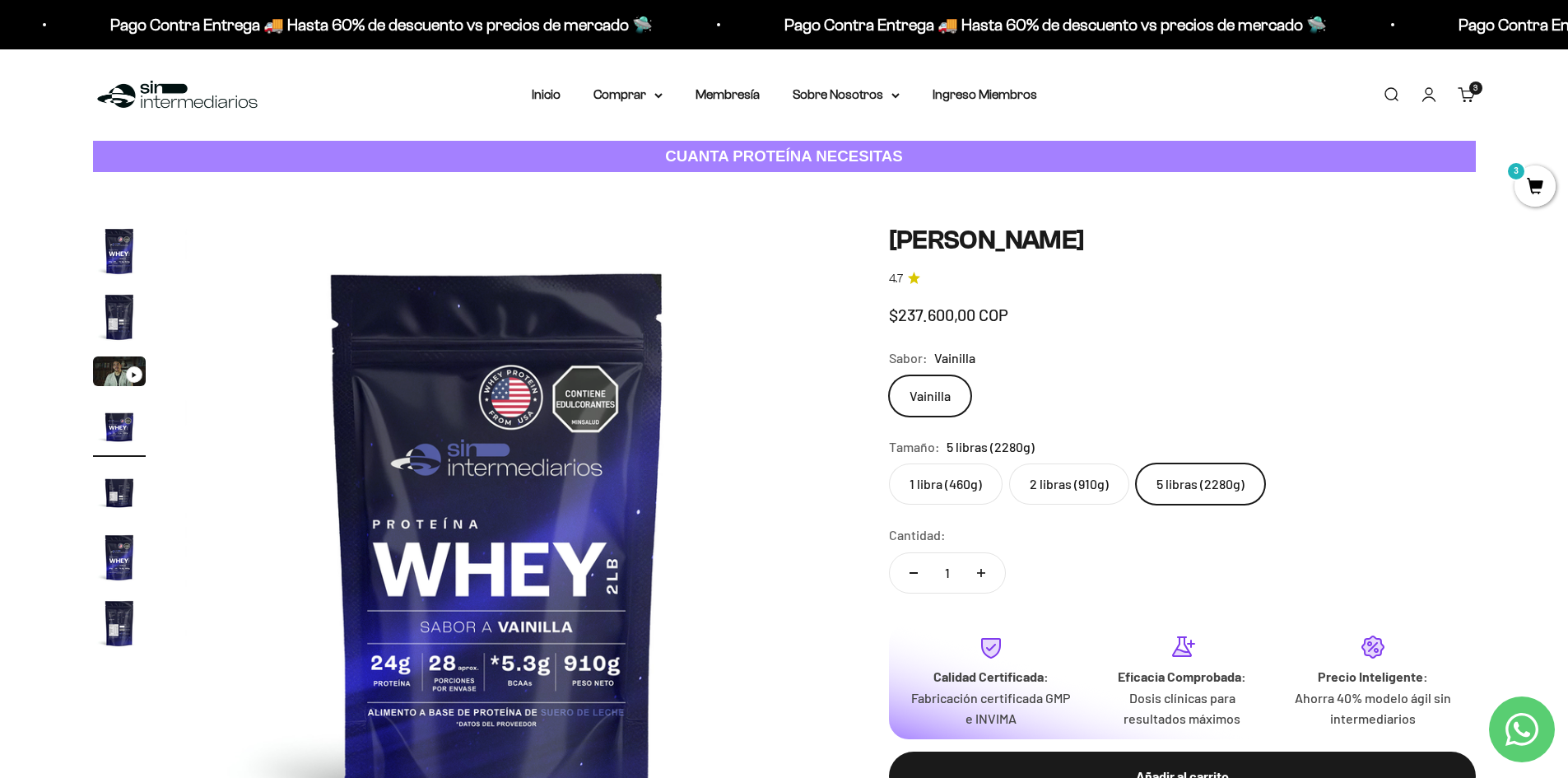
scroll to position [0, 1933]
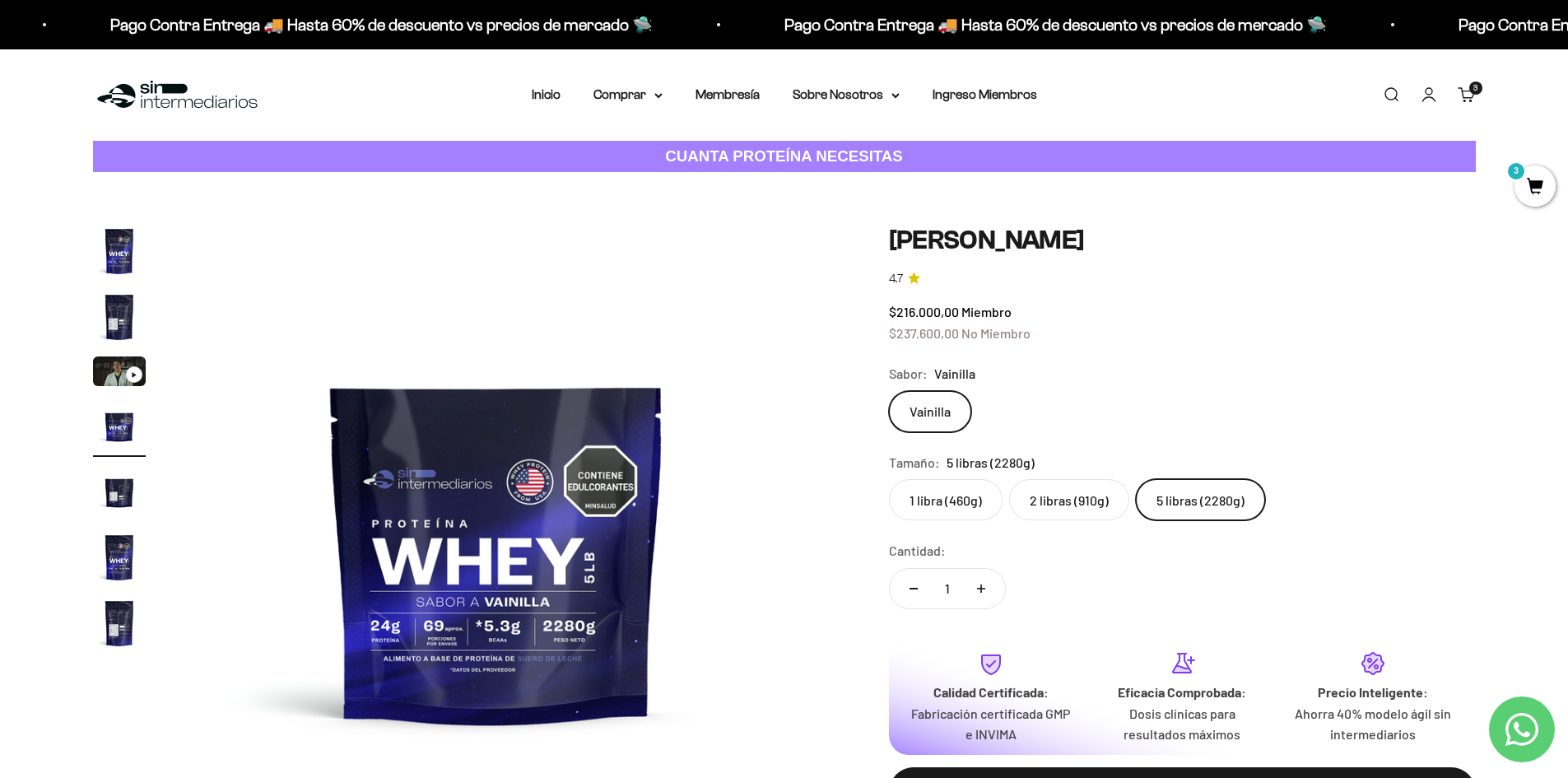
click at [1044, 503] on label "2 libras (910g)" at bounding box center [1069, 500] width 120 height 41
click at [888, 479] on input "2 libras (910g)" at bounding box center [888, 478] width 1 height 1
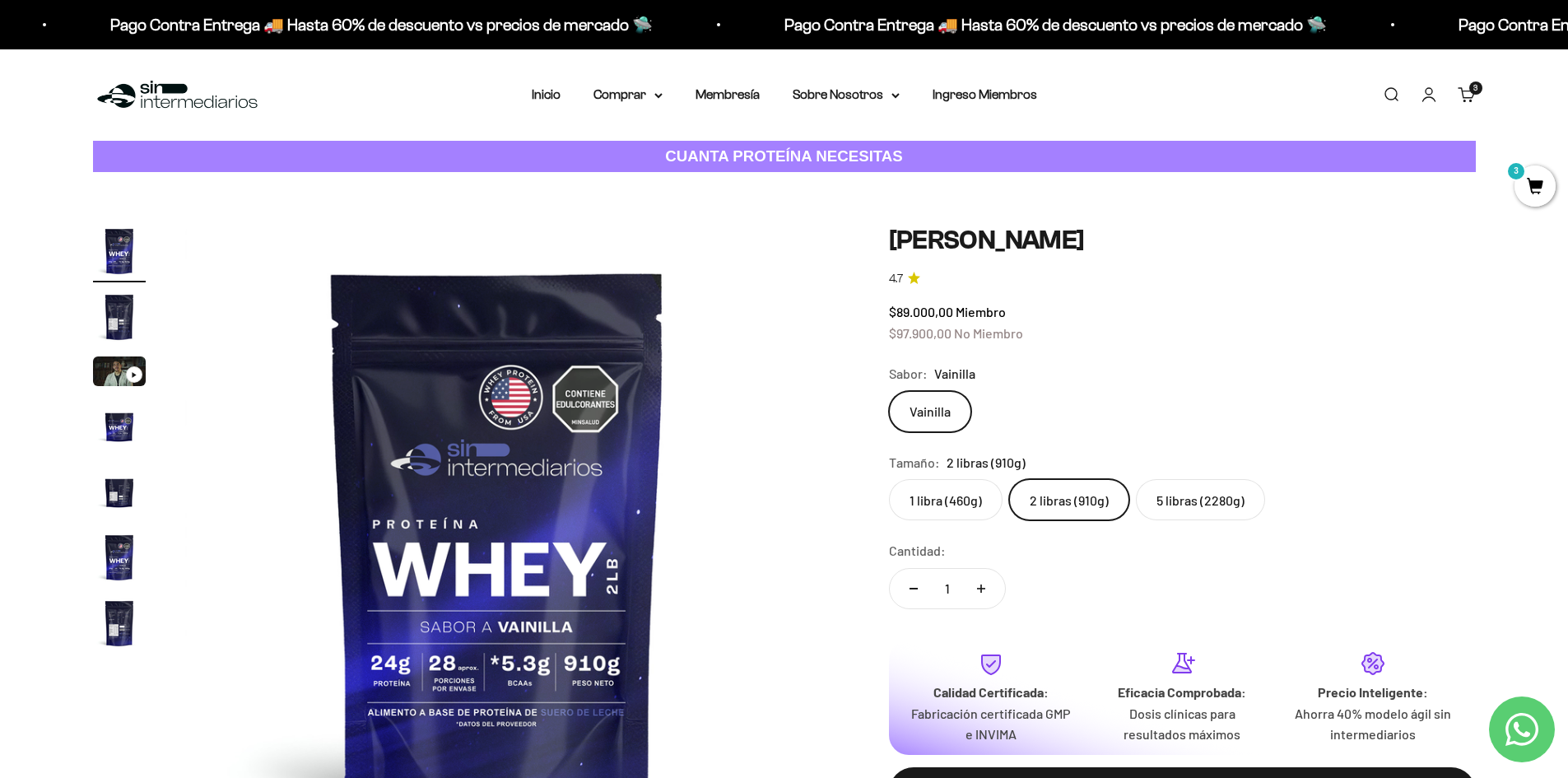
click at [1470, 98] on link "Carrito 3 artículos 3" at bounding box center [1466, 94] width 18 height 18
